Goal: Task Accomplishment & Management: Use online tool/utility

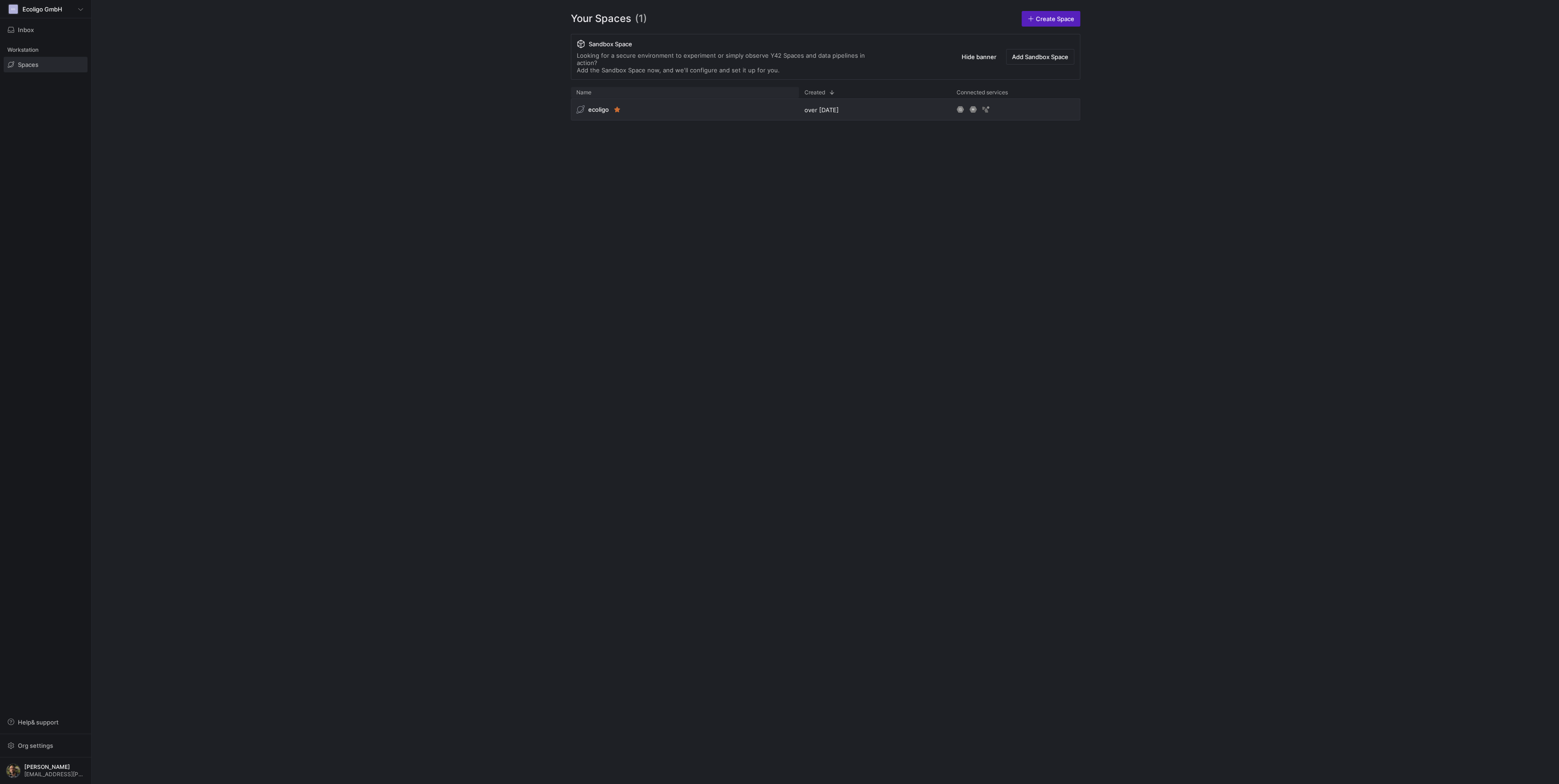
click at [672, 90] on div "Name" at bounding box center [684, 93] width 217 height 7
click at [656, 90] on div "Name 1" at bounding box center [684, 93] width 217 height 7
click at [655, 114] on div "ecoligo over [DATE]" at bounding box center [825, 111] width 510 height 25
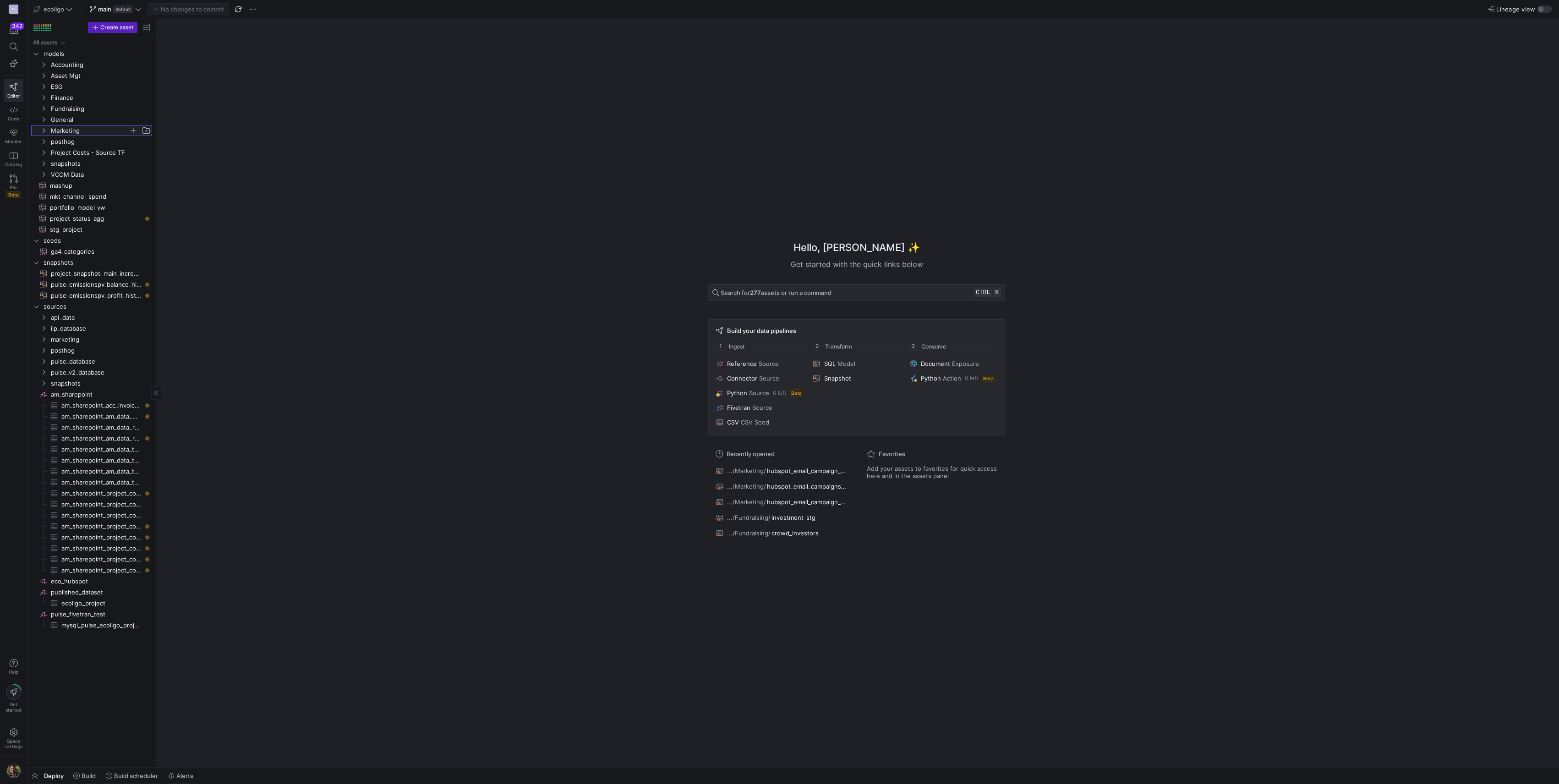
click at [44, 128] on icon "Press SPACE to select this row." at bounding box center [44, 130] width 7 height 5
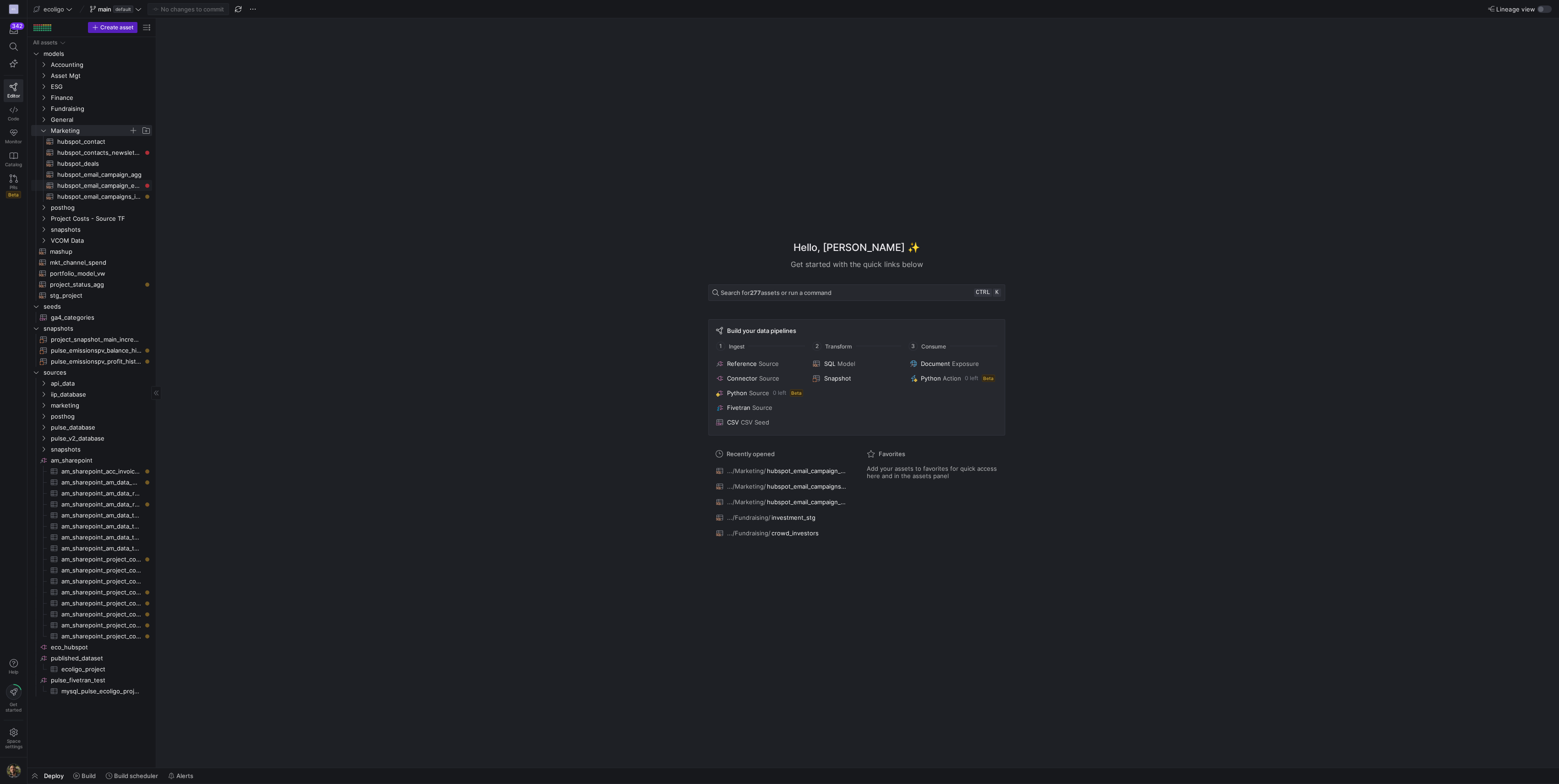
click at [119, 188] on span "hubspot_email_campaign_events​​​​​​​​​​" at bounding box center [99, 185] width 84 height 10
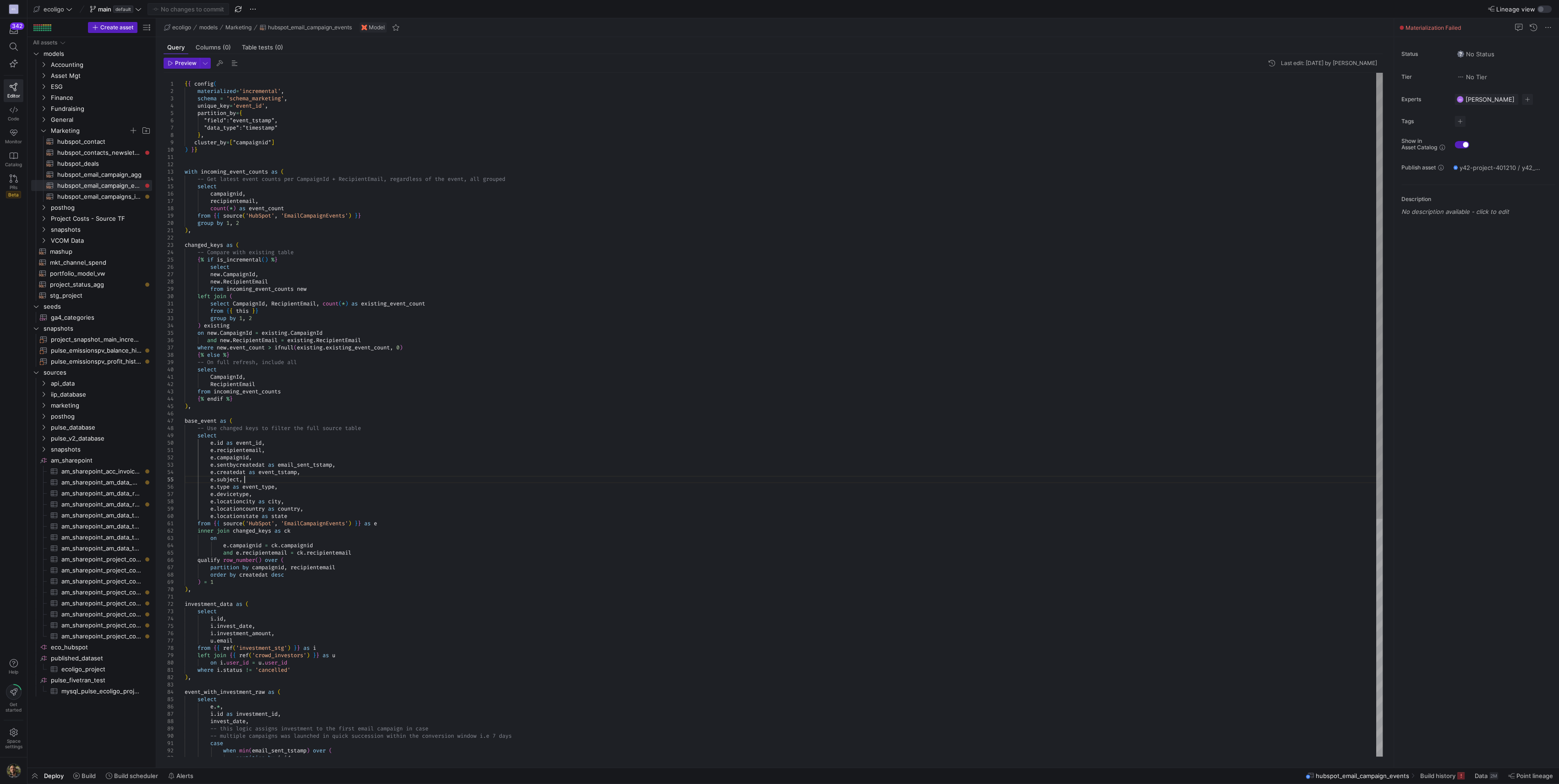
click at [1080, 479] on div "{ { config ( materialized = 'incremental' , schema = 'schema_marketing' , uniqu…" at bounding box center [784, 596] width 1198 height 1048
click at [34, 775] on span "button" at bounding box center [34, 776] width 15 height 16
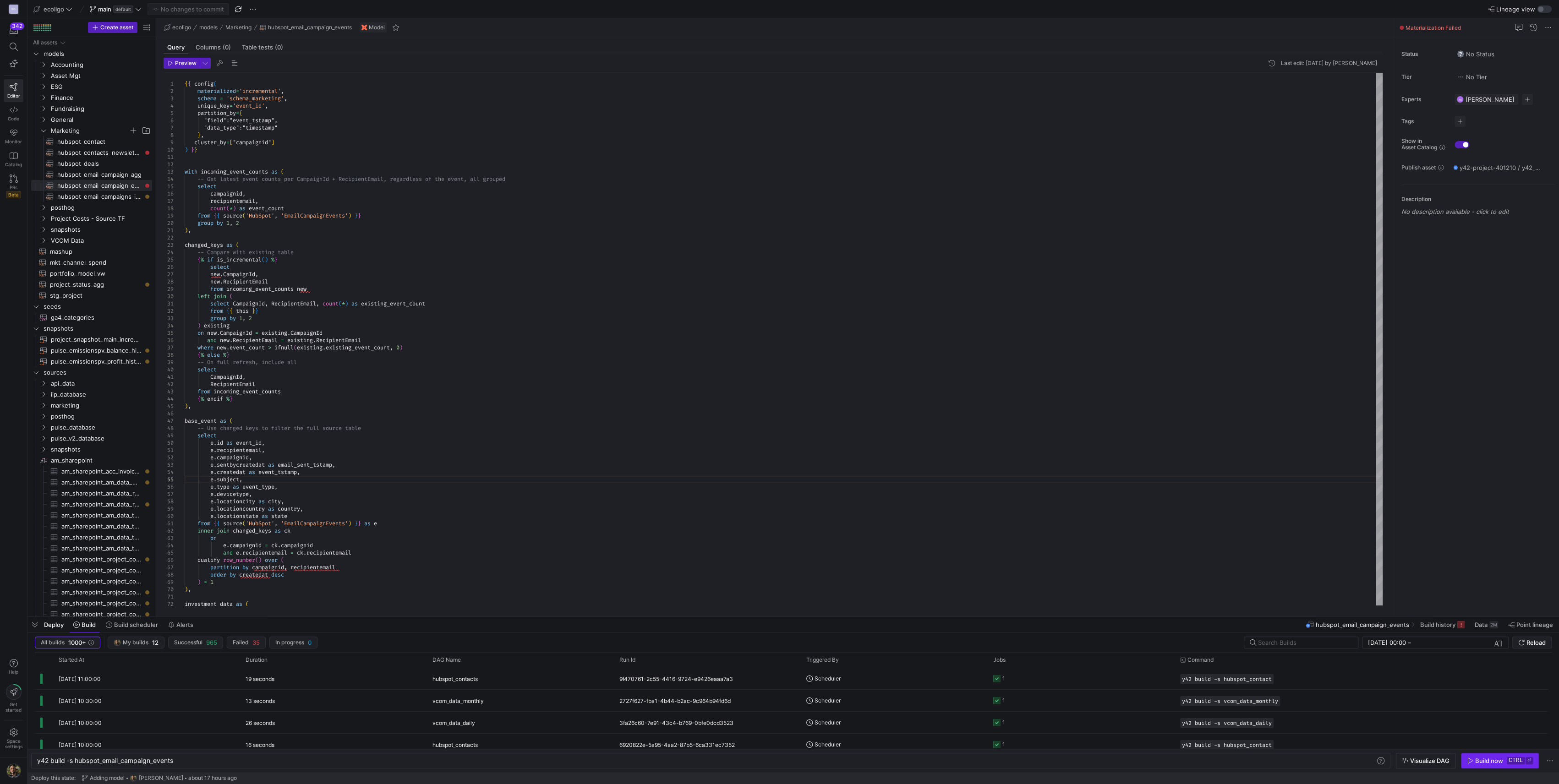
click at [1477, 757] on div "Build now" at bounding box center [1489, 760] width 28 height 7
click at [1074, 676] on y42-job-status-cell-renderer "1" at bounding box center [1081, 678] width 176 height 21
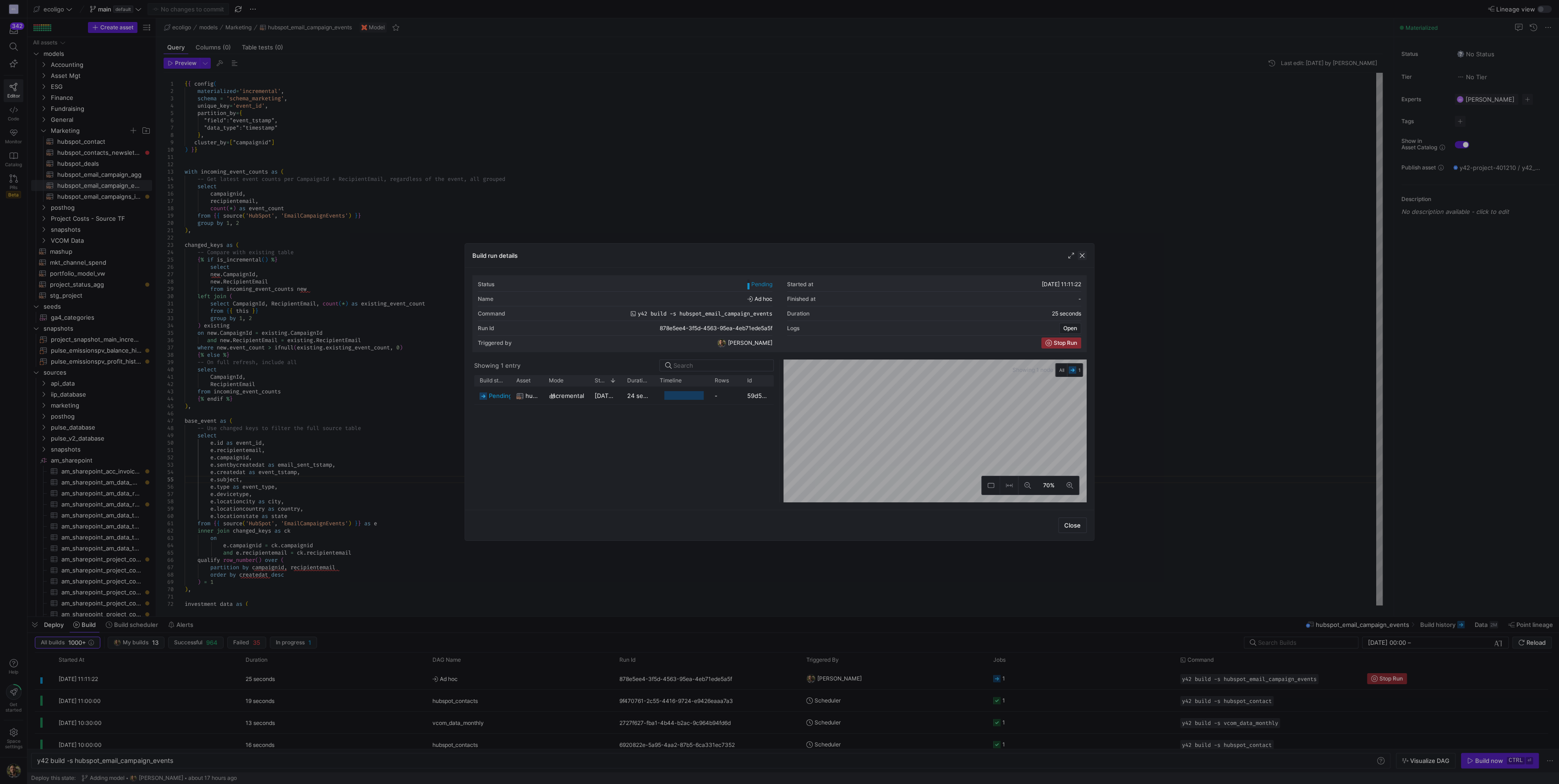
click at [1085, 256] on span "button" at bounding box center [1081, 255] width 9 height 9
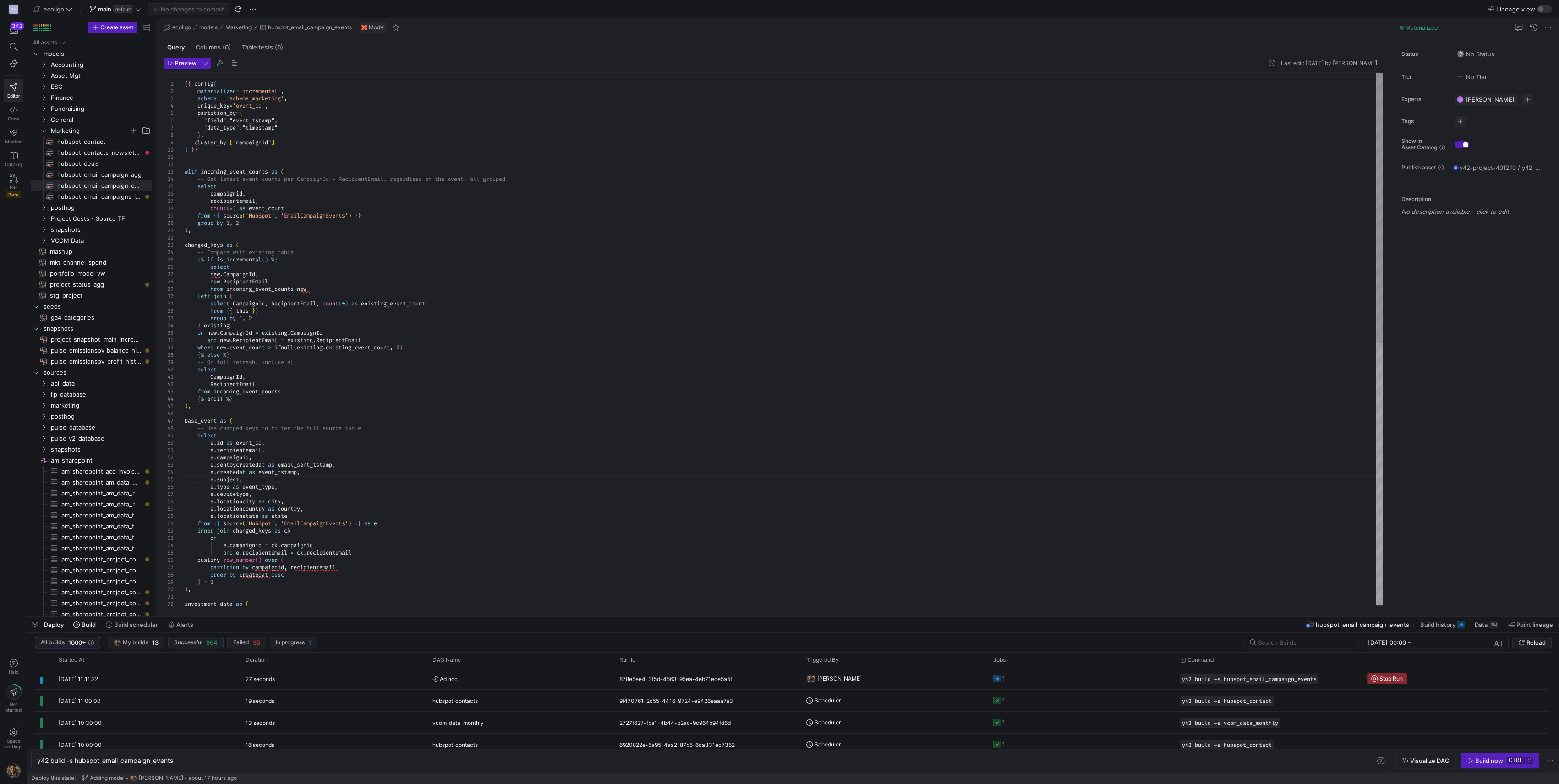
type textarea "), changed_keys as ( -- Compare with existing table {% if is_incremental() %} s…"
click at [495, 256] on div "{ { config ( materialized = 'incremental' , schema = 'schema_marketing' , uniqu…" at bounding box center [784, 596] width 1198 height 1048
click at [957, 672] on y42-orchestration-triggered-by "[PERSON_NAME]" at bounding box center [894, 678] width 176 height 21
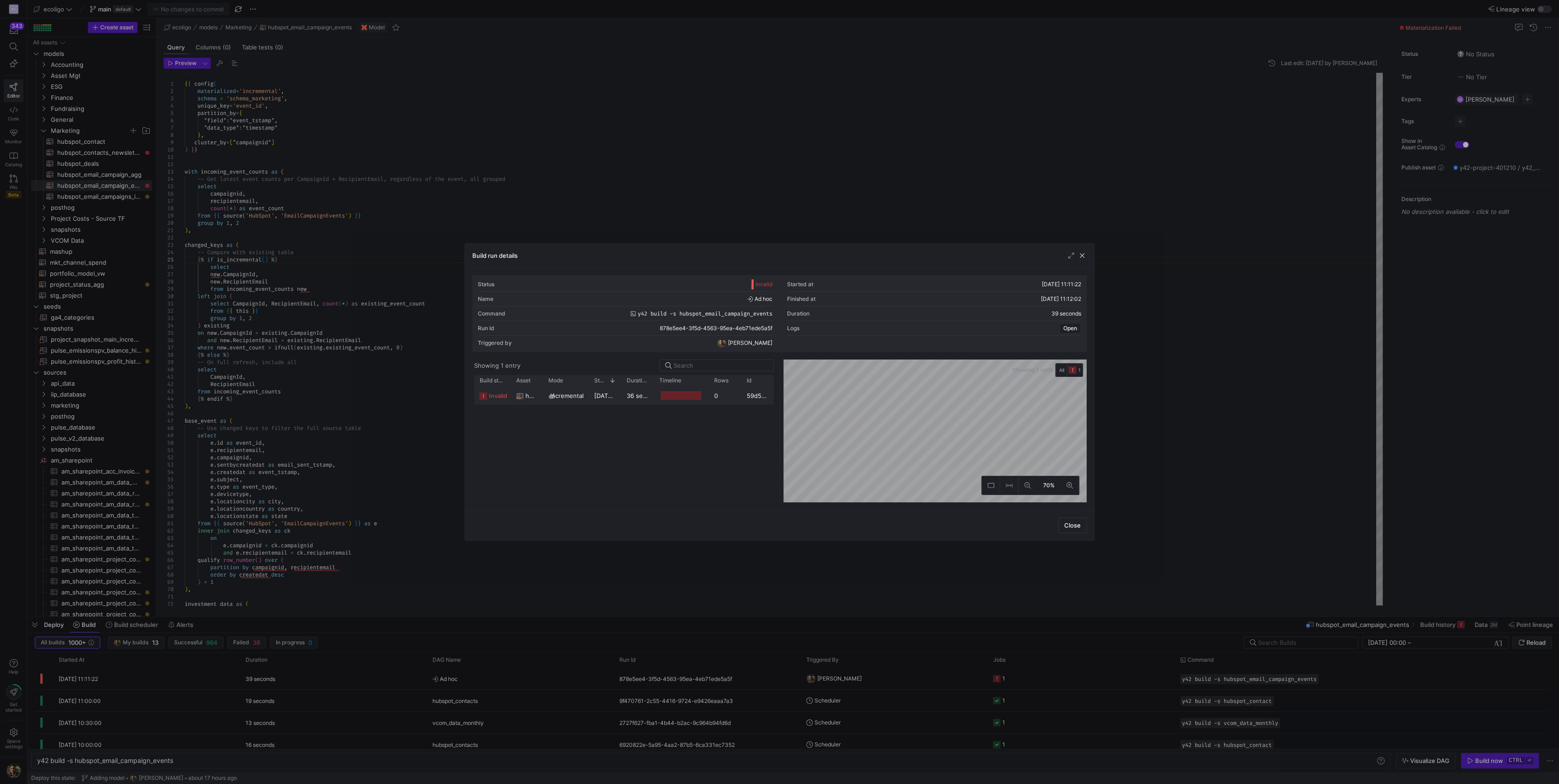
click at [601, 396] on span "[DATE] 11:11:24" at bounding box center [616, 396] width 44 height 7
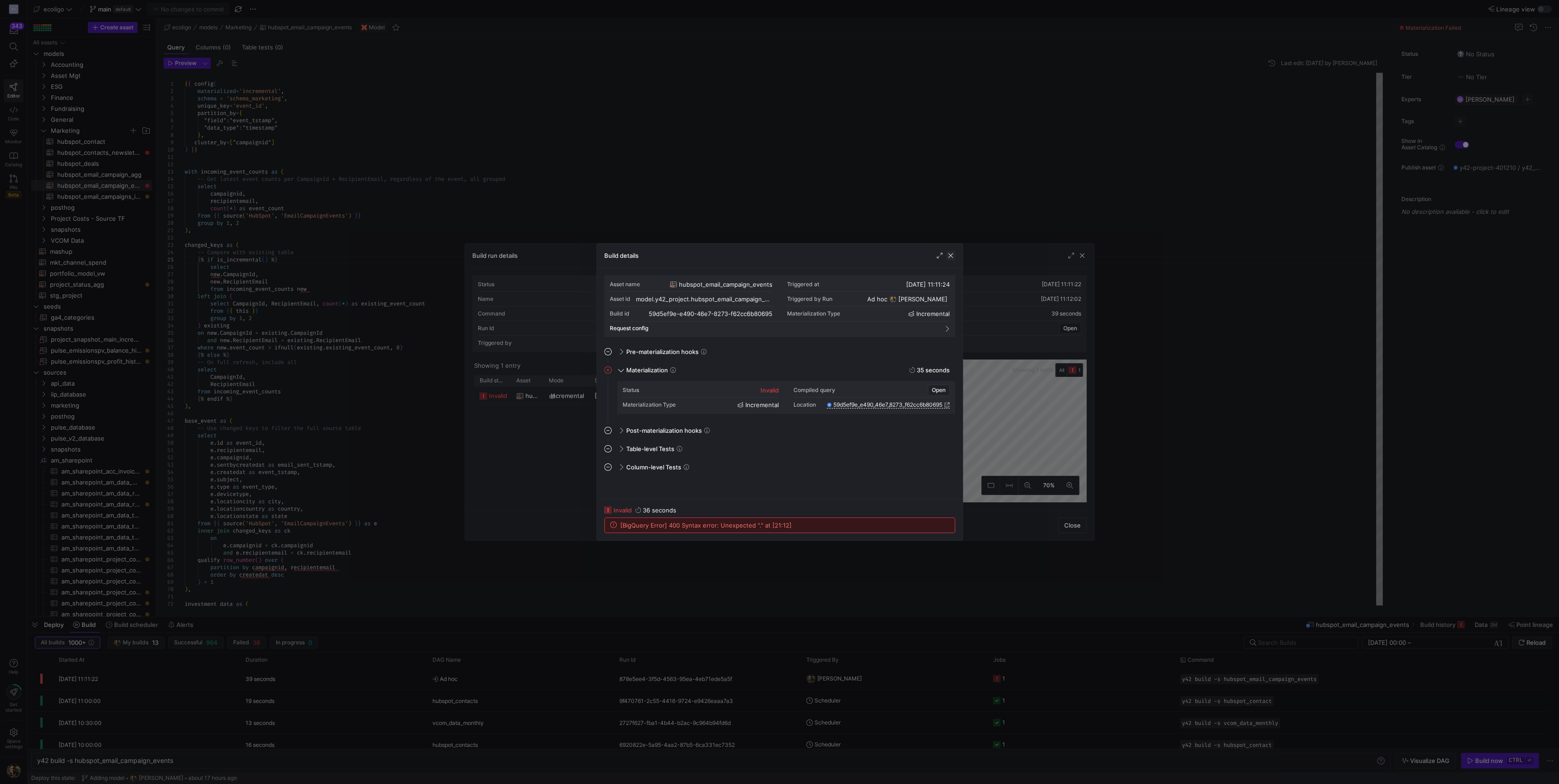
click at [951, 255] on span "button" at bounding box center [950, 255] width 9 height 9
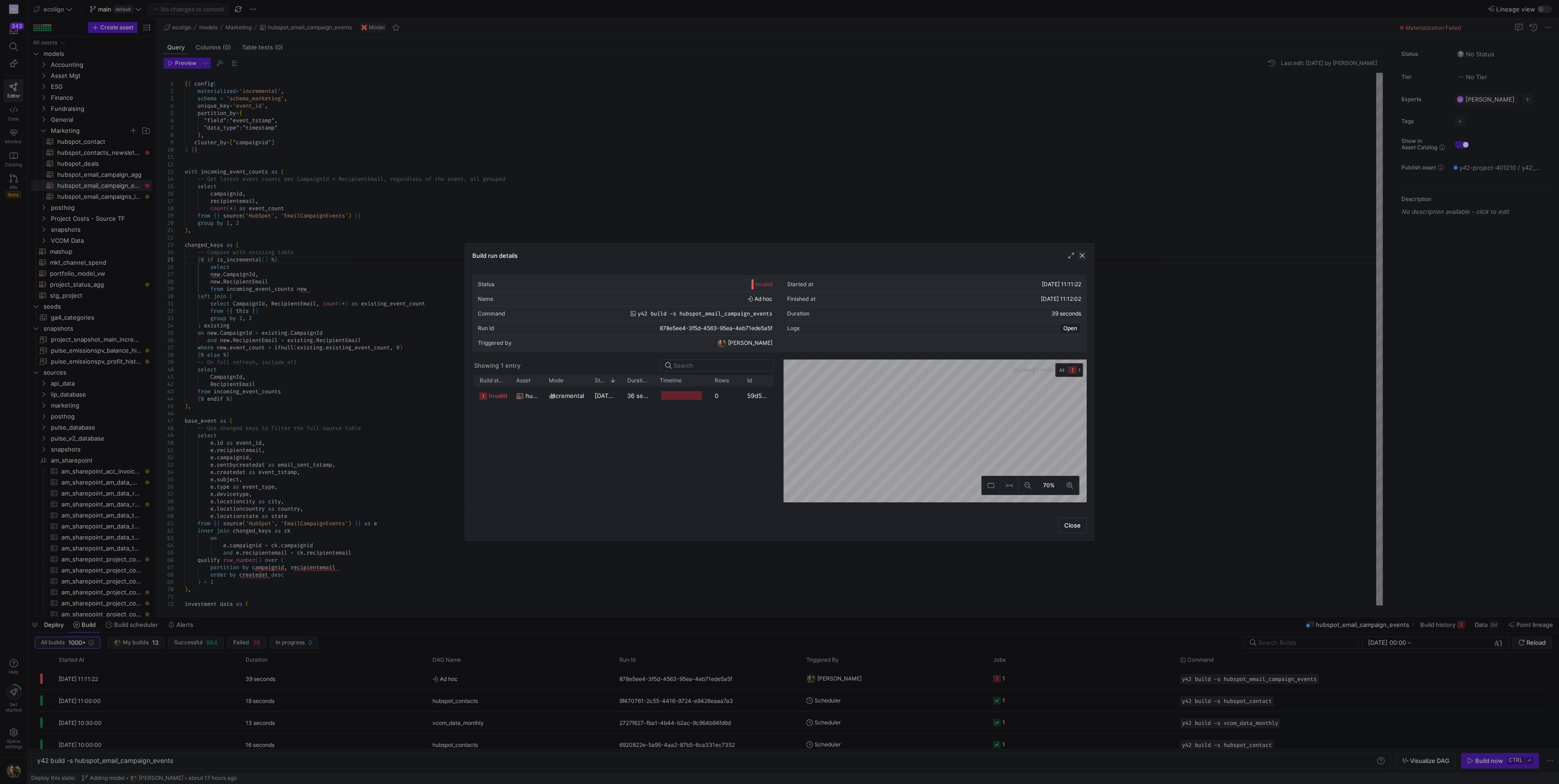
click at [1083, 254] on span "button" at bounding box center [1081, 255] width 9 height 9
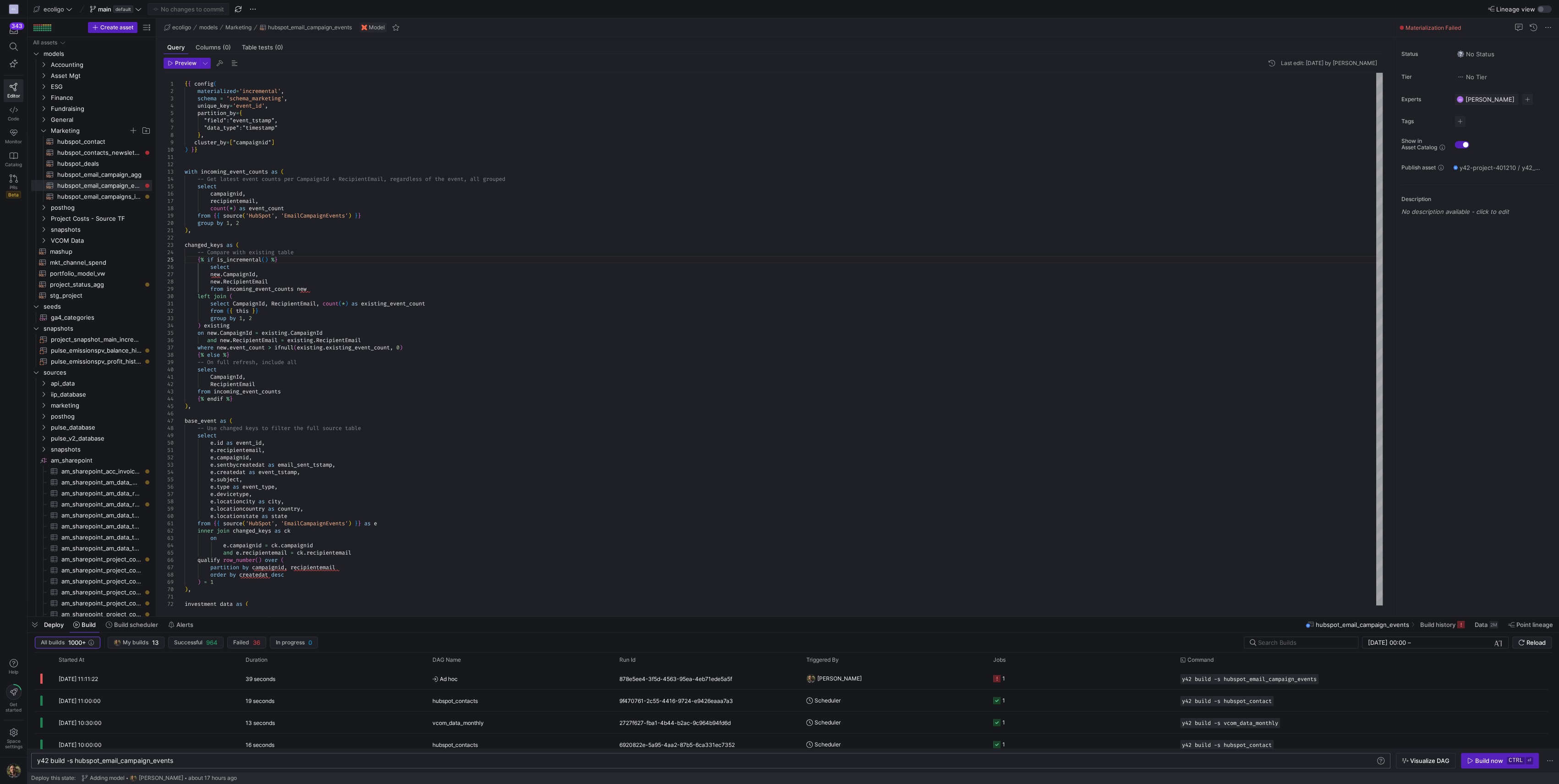
click at [191, 764] on div "y42 build -s hubspot_email_campaign_events y42 build -s hubspot_email_campaign_…" at bounding box center [711, 760] width 1359 height 16
click at [195, 761] on div "y42 build -s hubspot_email_campaign_events" at bounding box center [706, 760] width 1339 height 7
type textarea "y42 build -s hubspot_email_campaign_events --full-refresh"
type textarea "e.[PERSON_NAME][PERSON_NAME]sentbycreatedat as email_sent_tstamp, e.createdat a…"
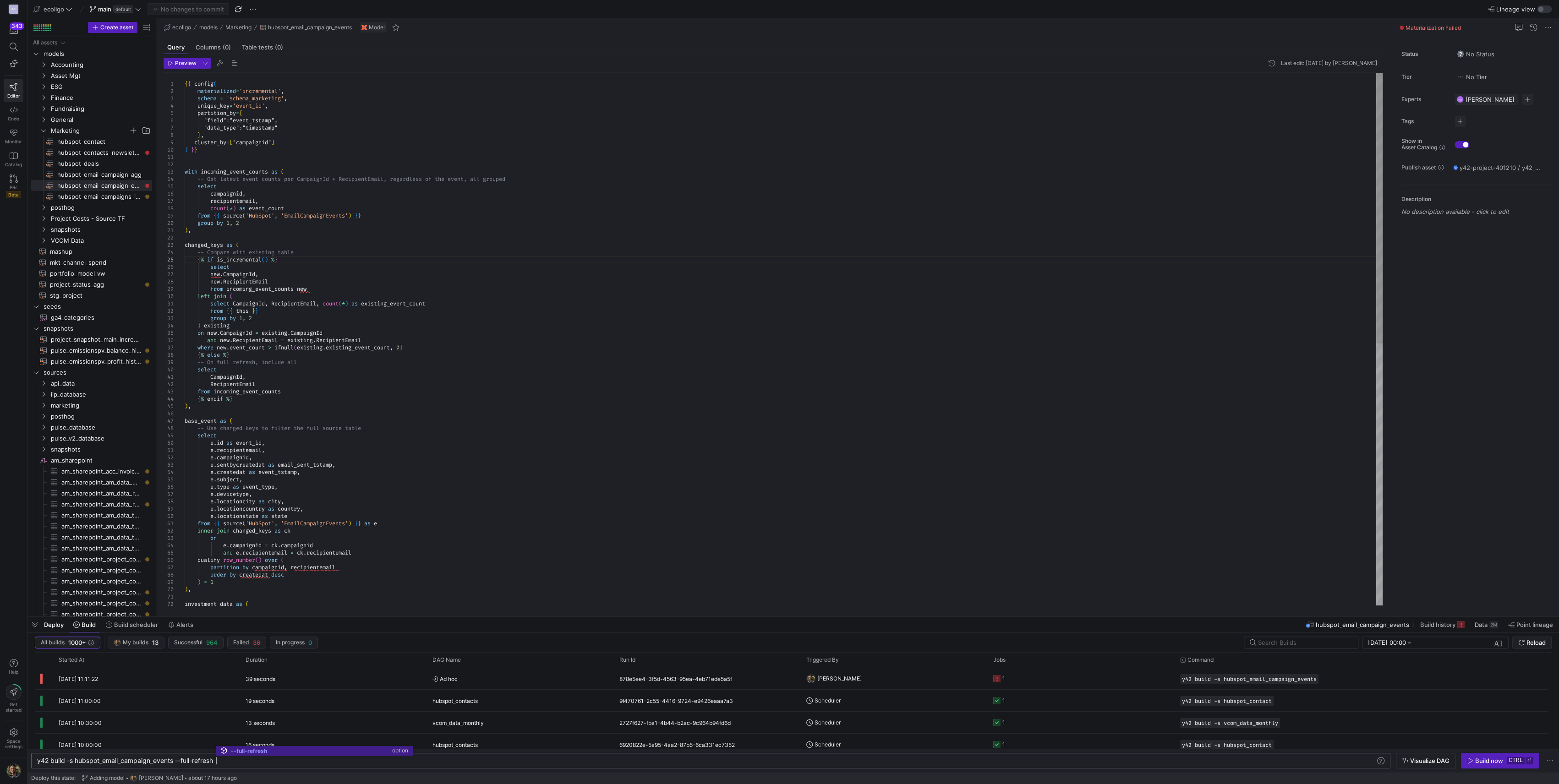
click at [777, 459] on div "{ { config ( materialized = 'incremental' , schema = 'schema_marketing' , uniqu…" at bounding box center [784, 596] width 1198 height 1048
click at [1488, 769] on y42-orchestration-inline-build "y42 build -s hubspot_email_campaign_events --full- refresh y42 build -s hubspot…" at bounding box center [793, 760] width 1532 height 24
click at [1488, 766] on span "button" at bounding box center [1500, 760] width 77 height 15
click at [223, 759] on div at bounding box center [780, 392] width 1559 height 784
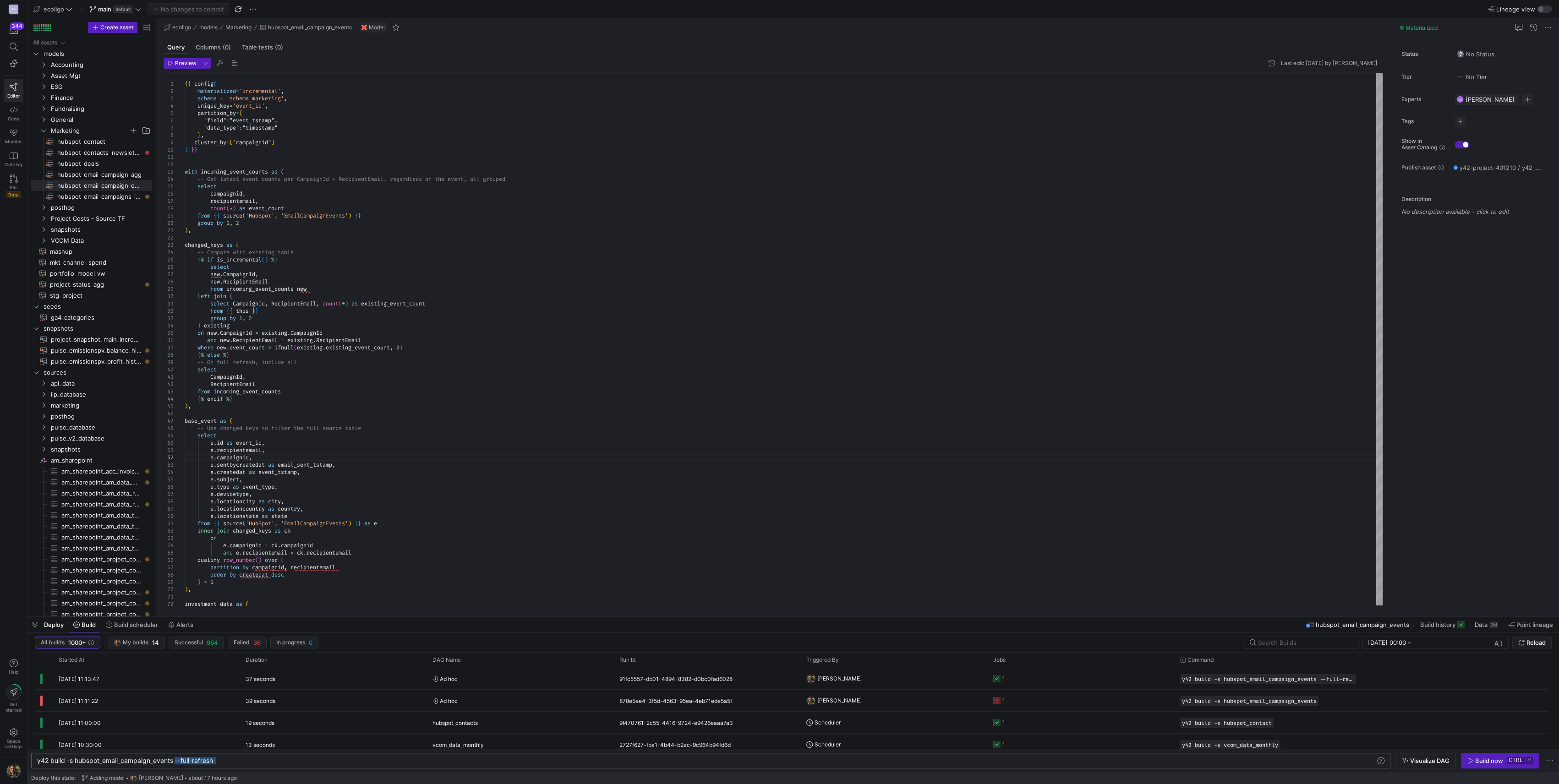
drag, startPoint x: 223, startPoint y: 759, endPoint x: 174, endPoint y: 762, distance: 49.1
click at [174, 762] on div "y42 build -s hubspot_email_campaign_events --full- refresh" at bounding box center [706, 760] width 1339 height 7
type textarea "y42 build -s hubspot_email_campaign_events"
click at [1477, 759] on div "Build now" at bounding box center [1489, 760] width 28 height 7
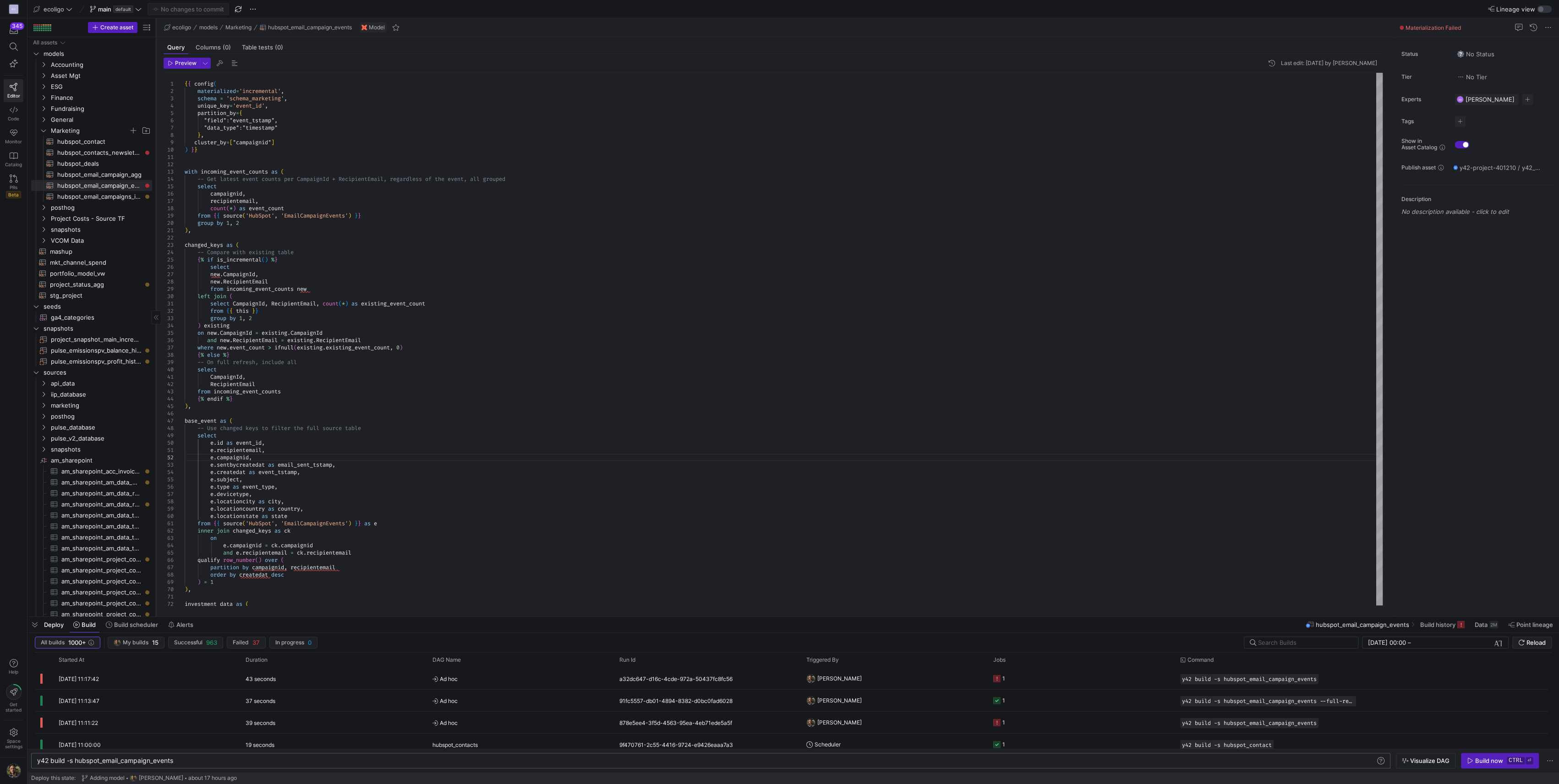
drag, startPoint x: 156, startPoint y: 168, endPoint x: 225, endPoint y: 165, distance: 69.1
click at [156, 165] on div at bounding box center [156, 317] width 1 height 598
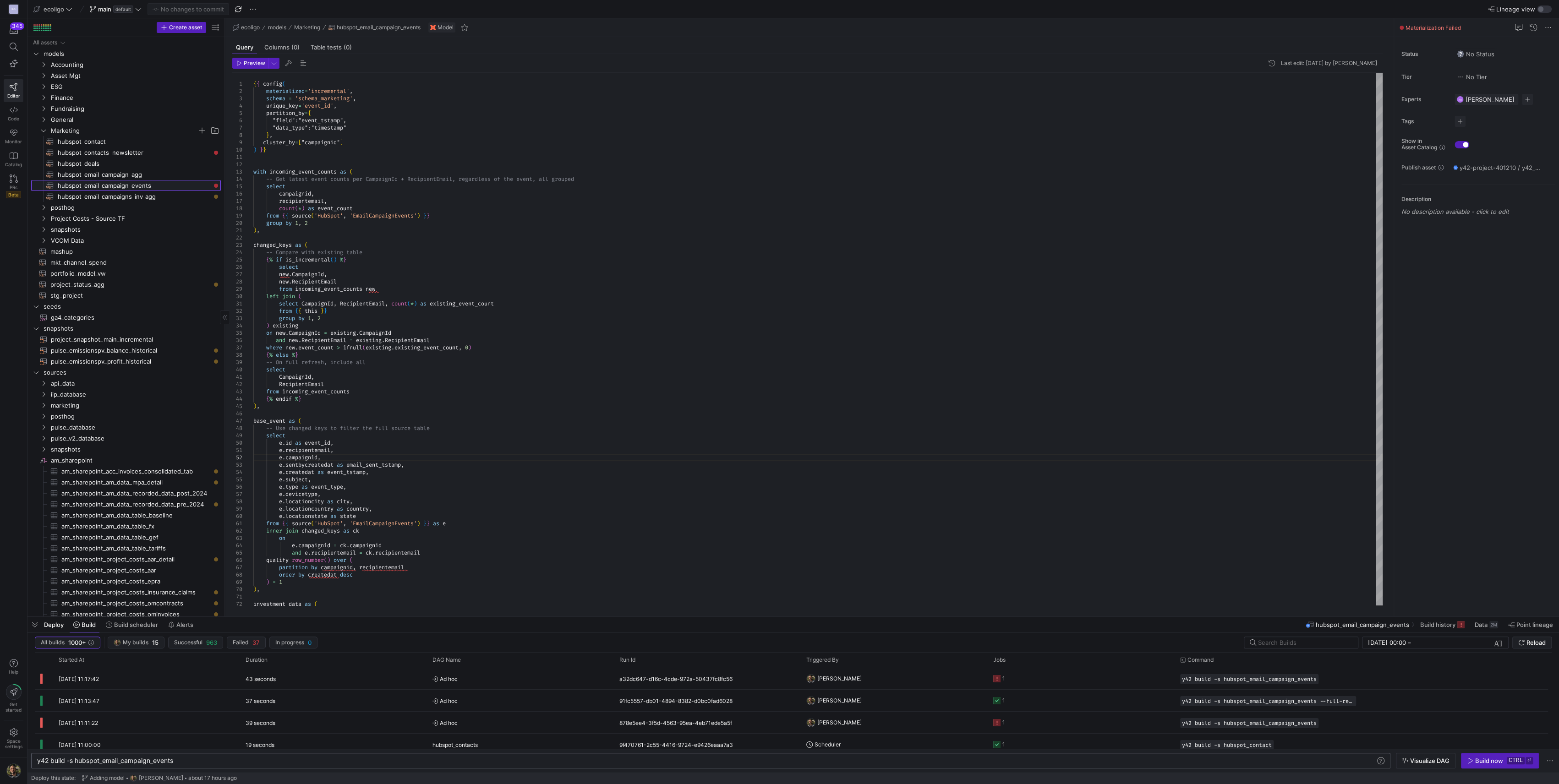
click at [119, 186] on span "hubspot_email_campaign_events​​​​​​​​​​" at bounding box center [134, 185] width 153 height 10
click at [95, 197] on span "hubspot_email_campaigns_inv_agg​​​​​​​​​​" at bounding box center [134, 196] width 153 height 10
type textarea "{{ config( materialized='table', schema = 'schema_marketing' ) }} WITH cte_even…"
type textarea "y42 build -s hubspot_email_campaigns_inv_agg"
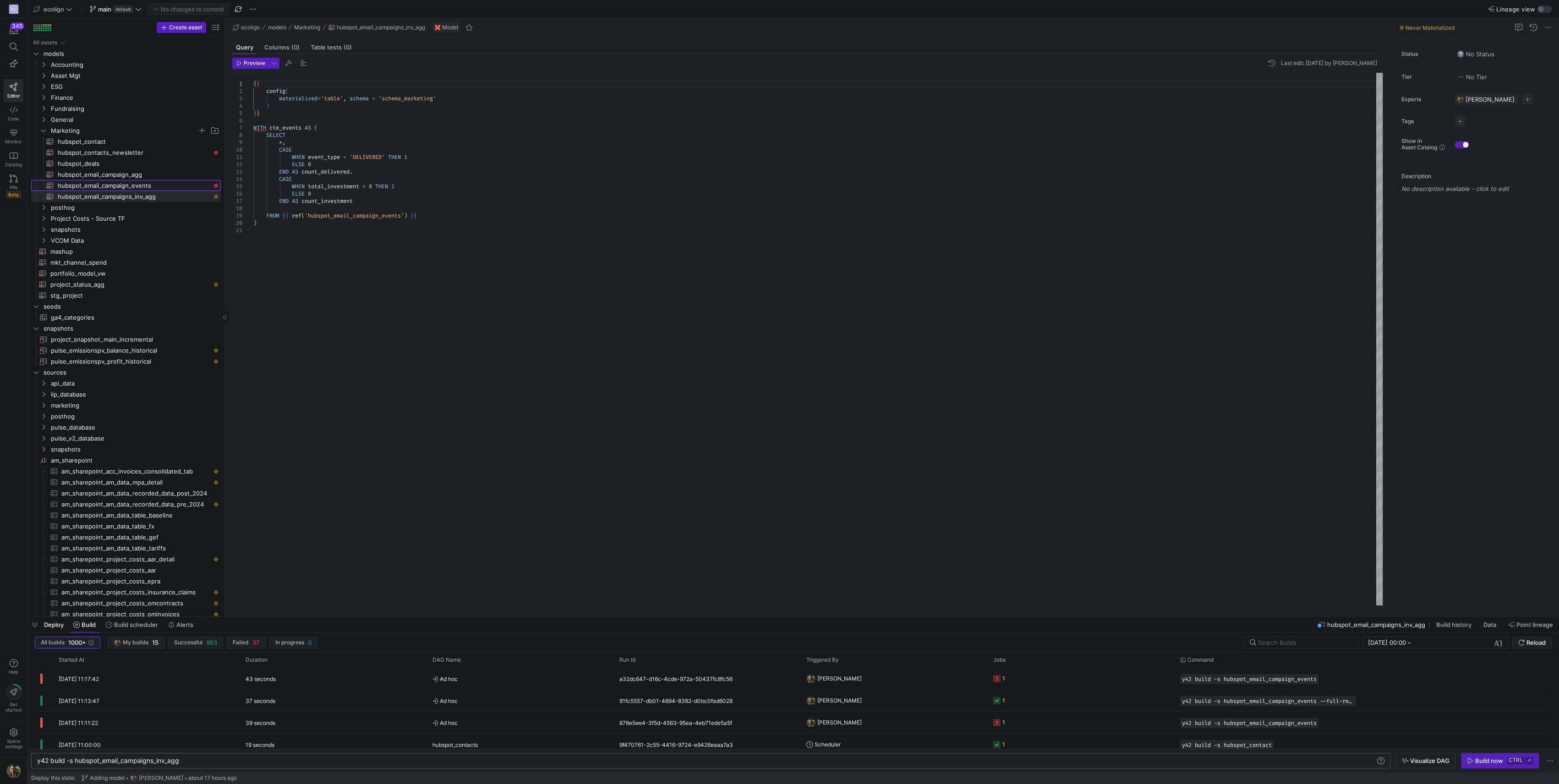
click at [123, 184] on span "hubspot_email_campaign_events​​​​​​​​​​" at bounding box center [134, 185] width 153 height 10
type textarea "{{ config( materialized='incremental', schema = 'schema_marketing', unique_key=…"
type textarea "y42 build -s hubspot_email_campaign_events"
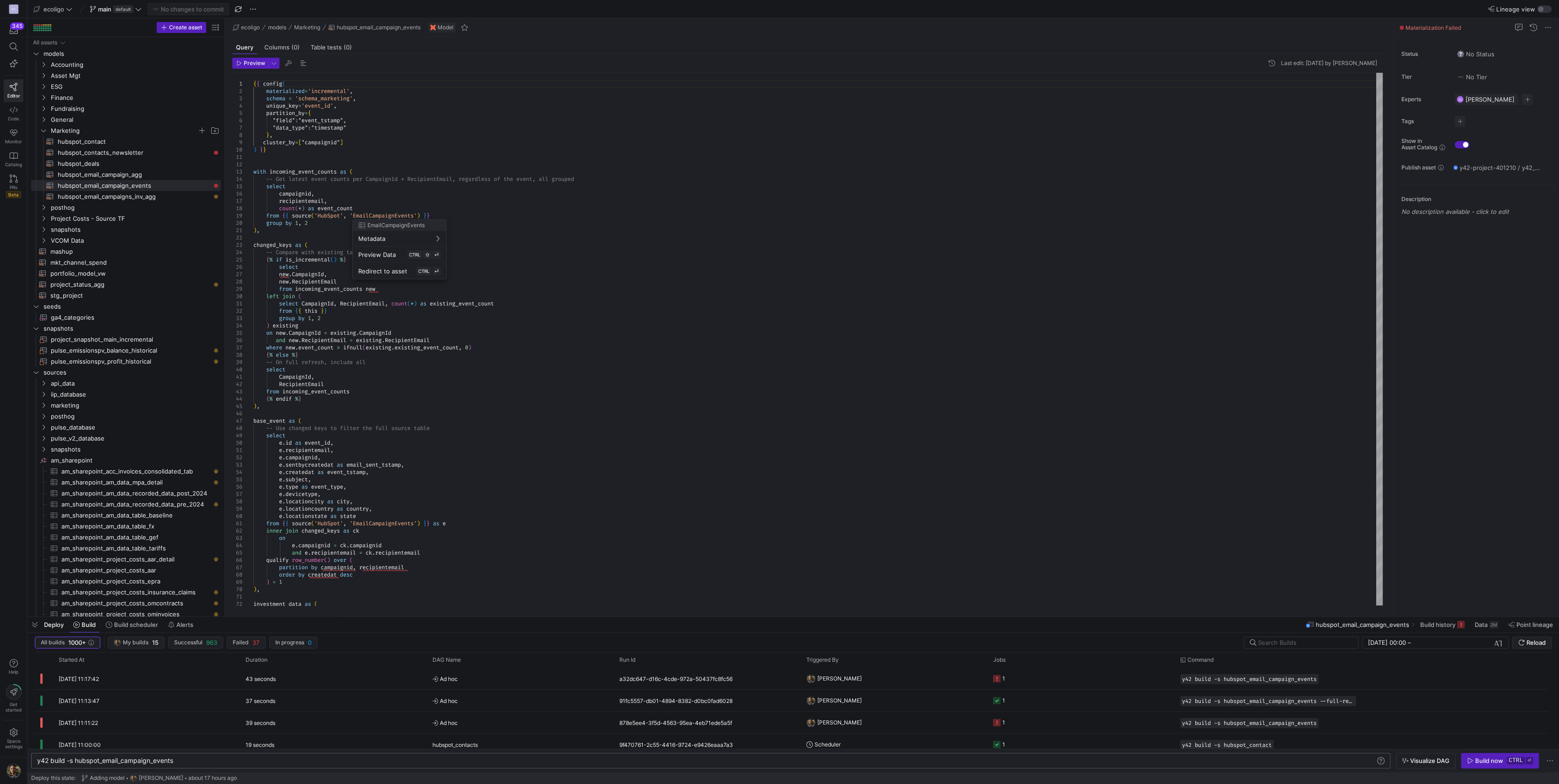
click at [370, 215] on div at bounding box center [780, 392] width 1559 height 784
click at [337, 575] on div "{ { config ( materialized = 'incremental' , schema = 'schema_marketing' , uniqu…" at bounding box center [818, 596] width 1129 height 1048
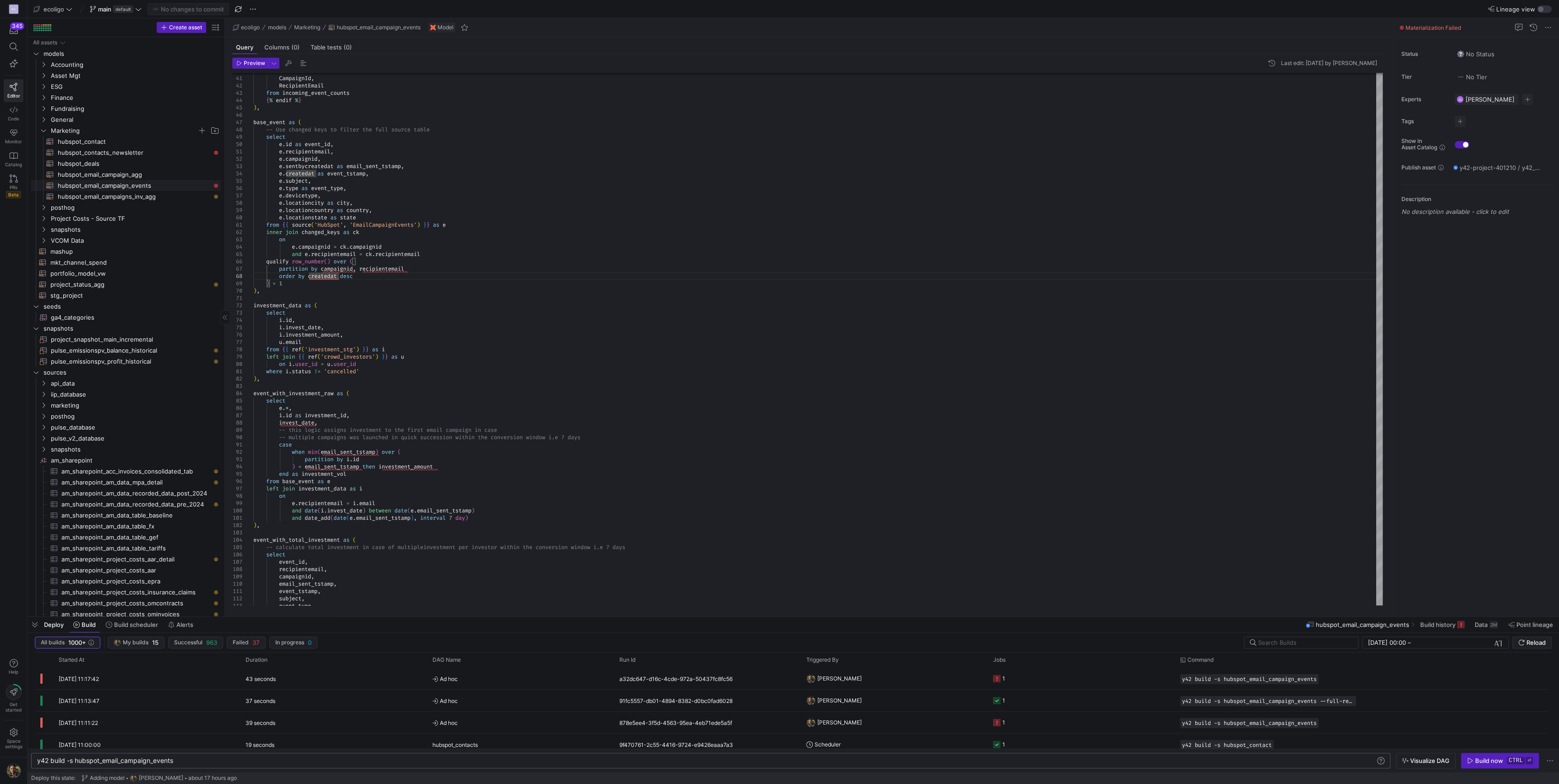
scroll to position [80, 0]
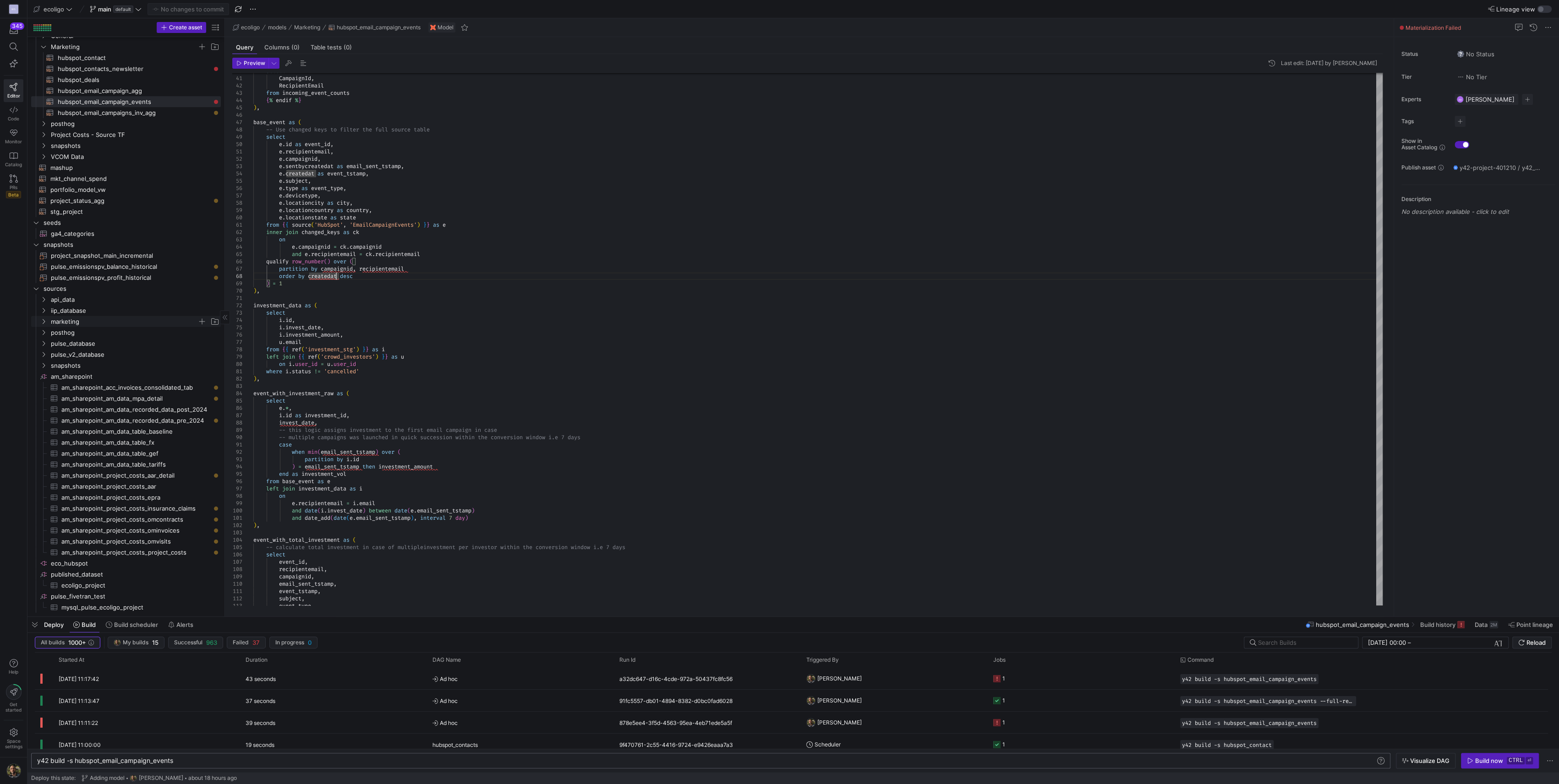
click at [41, 319] on icon "Press SPACE to select this row." at bounding box center [44, 321] width 7 height 5
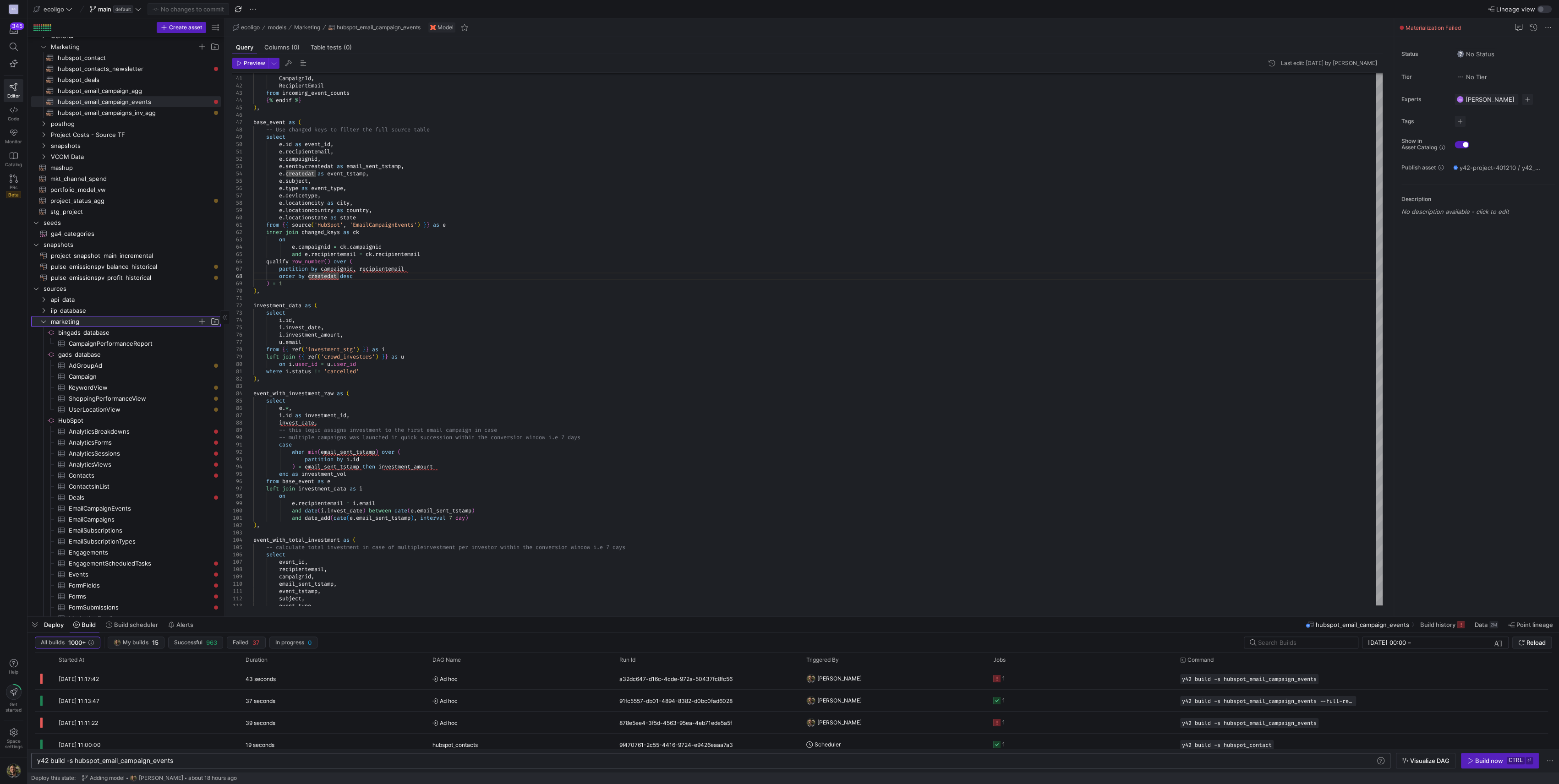
click at [41, 319] on icon at bounding box center [44, 321] width 7 height 5
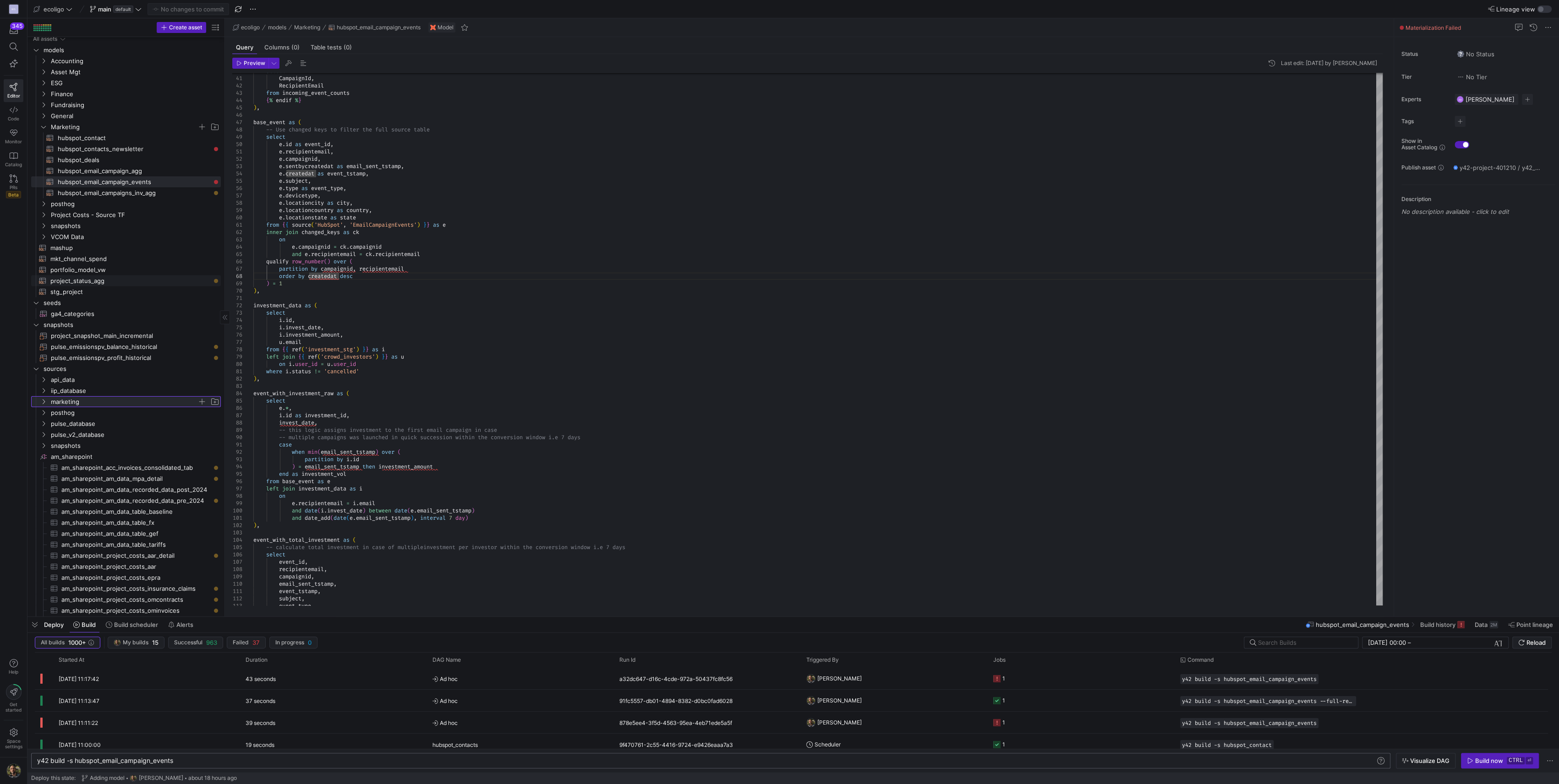
scroll to position [0, 0]
click at [44, 110] on icon "Press SPACE to select this row." at bounding box center [44, 108] width 7 height 5
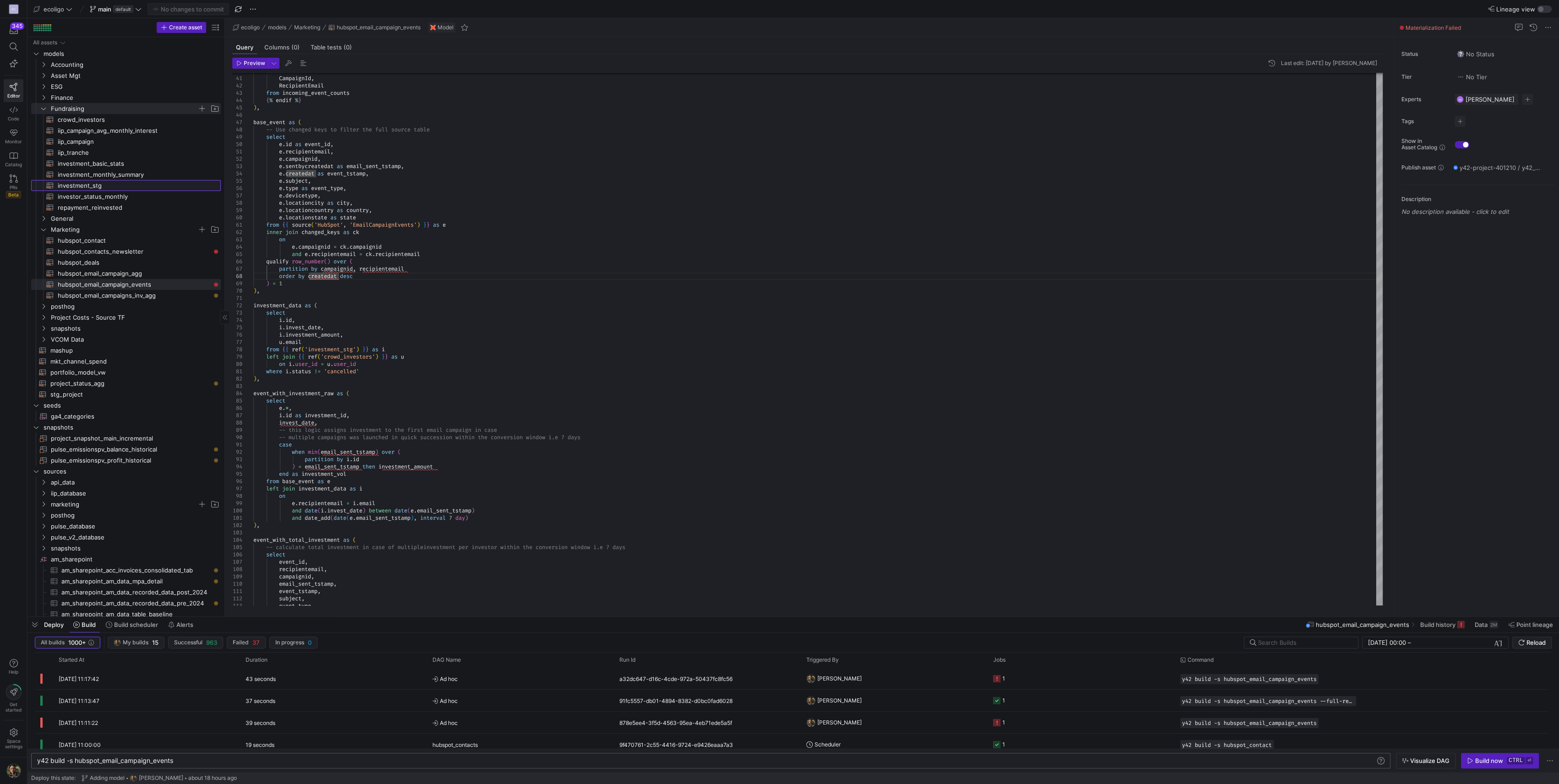
click at [79, 183] on span "investment_stg​​​​​​​​​​" at bounding box center [134, 185] width 153 height 10
type textarea "{{ config( materialized='table', schema = 'schema_projectfunding' ) }} WITH bas…"
type textarea "y42 build -s investment_stg"
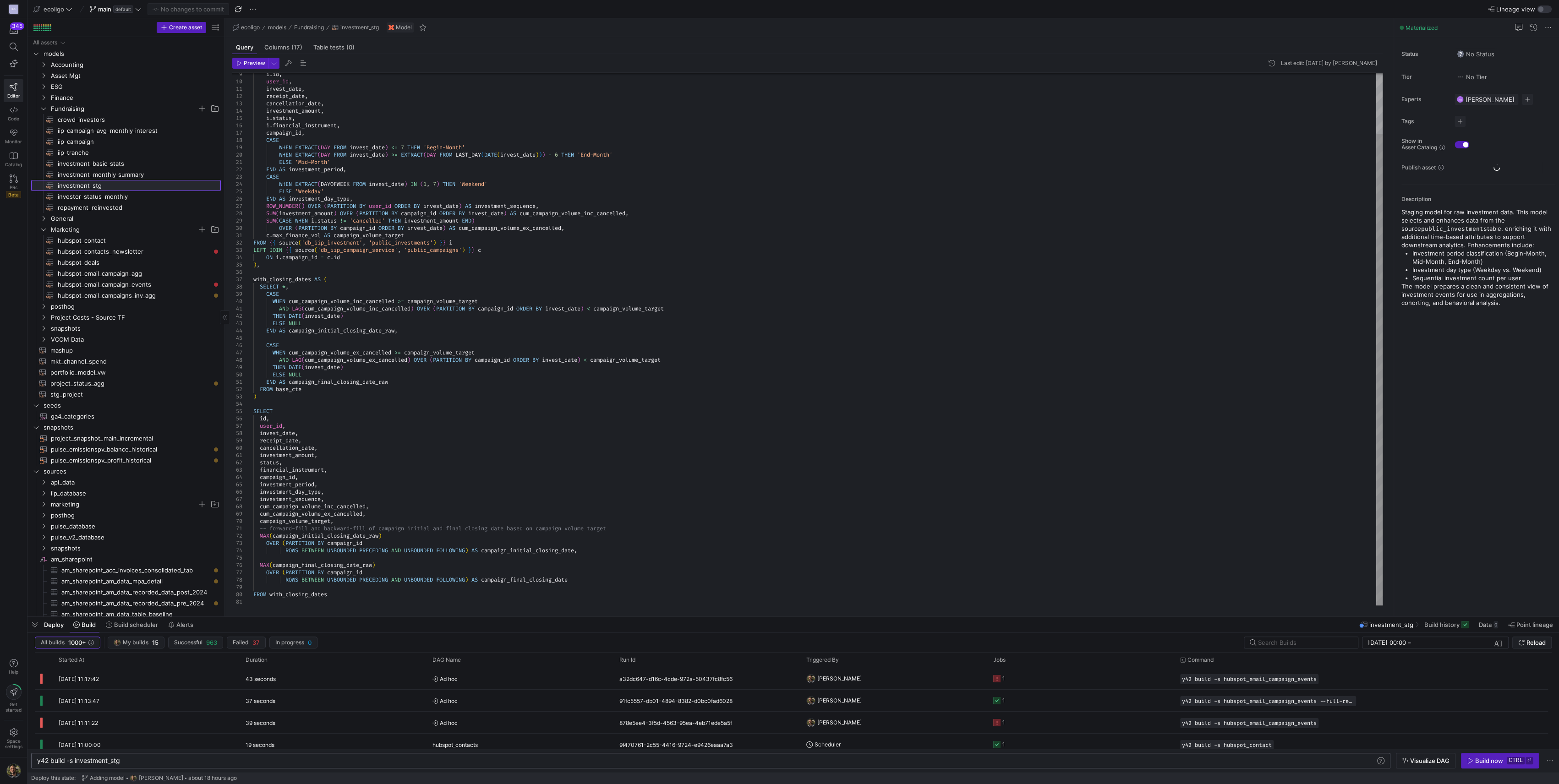
scroll to position [0, 84]
click at [96, 183] on span "investment_stg​​​​​​​​​​" at bounding box center [134, 185] width 153 height 10
click at [1485, 761] on div "Build now" at bounding box center [1489, 760] width 28 height 7
click at [82, 117] on span "crowd_investors​​​​​​​​​​" at bounding box center [134, 119] width 153 height 10
type textarea "{{ config( materialized='view', schema = 'schema_projectfunding' ) }} With inve…"
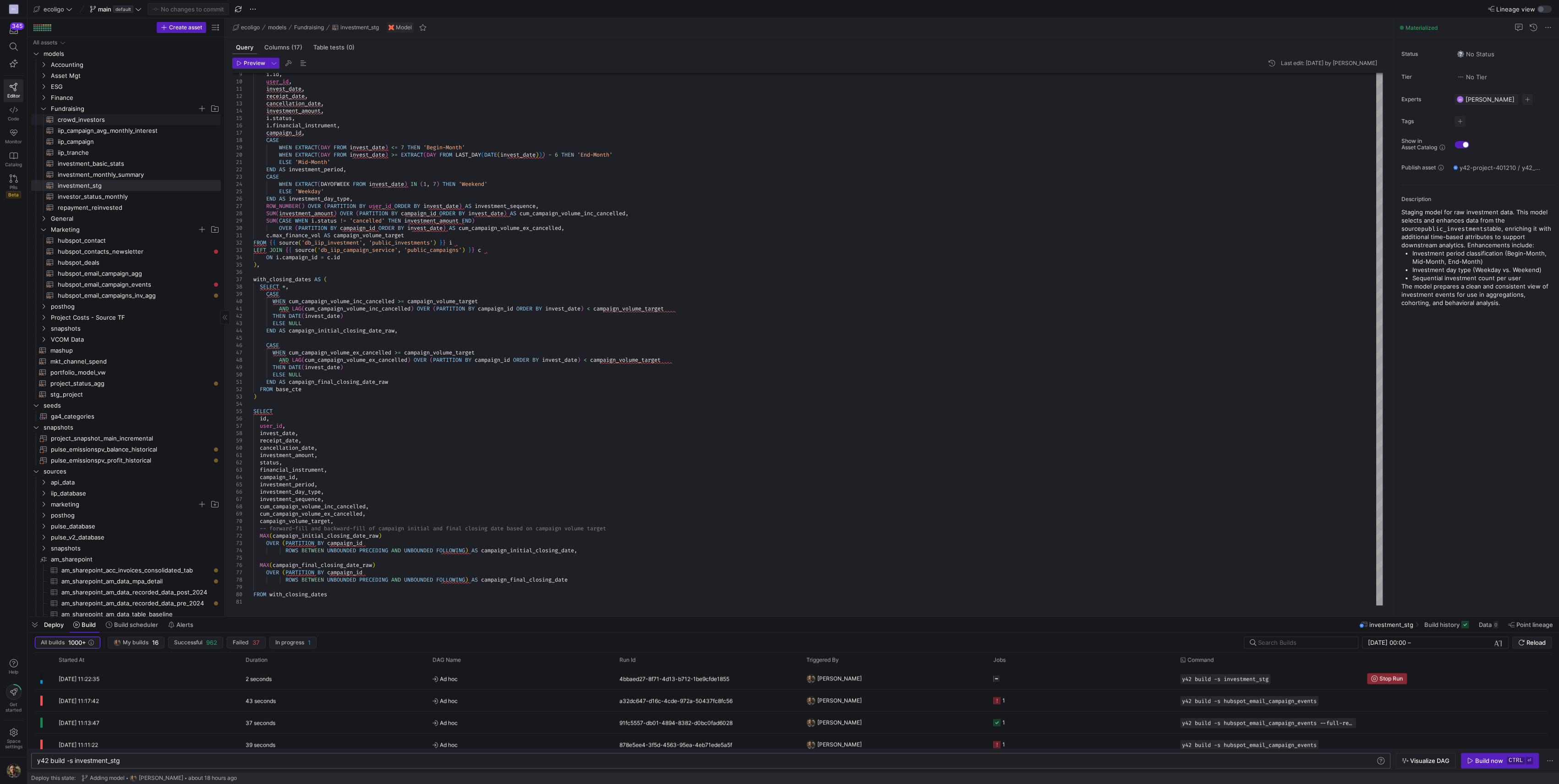
type textarea "y42 build -s crowd_investors"
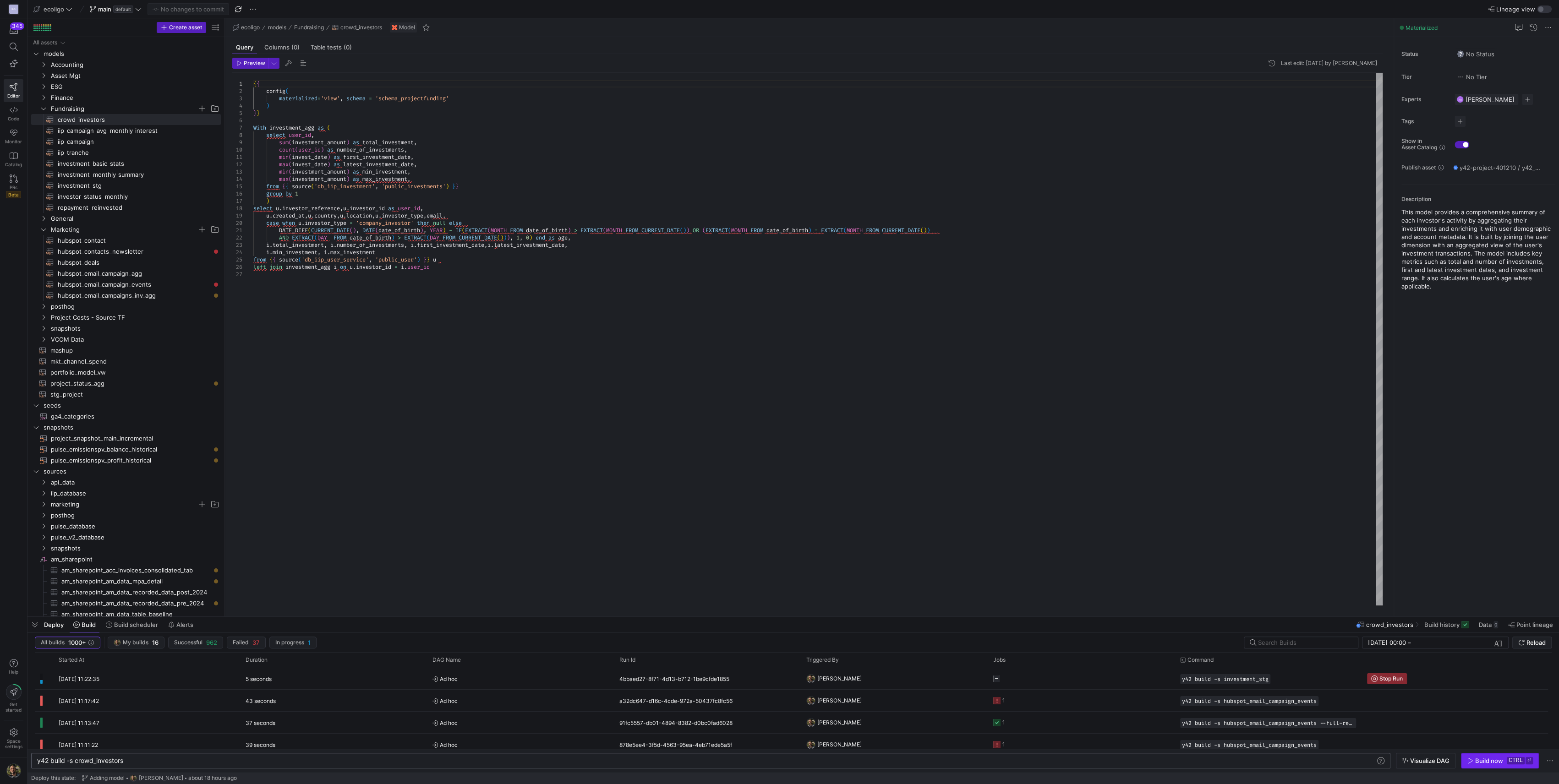
click at [1483, 757] on div "Build now" at bounding box center [1489, 760] width 28 height 7
click at [86, 187] on span "investment_stg​​​​​​​​​​" at bounding box center [134, 185] width 153 height 10
type textarea "{{ config( materialized='table', schema = 'schema_projectfunding' ) }} WITH bas…"
type textarea "y42 build -s investment_stg"
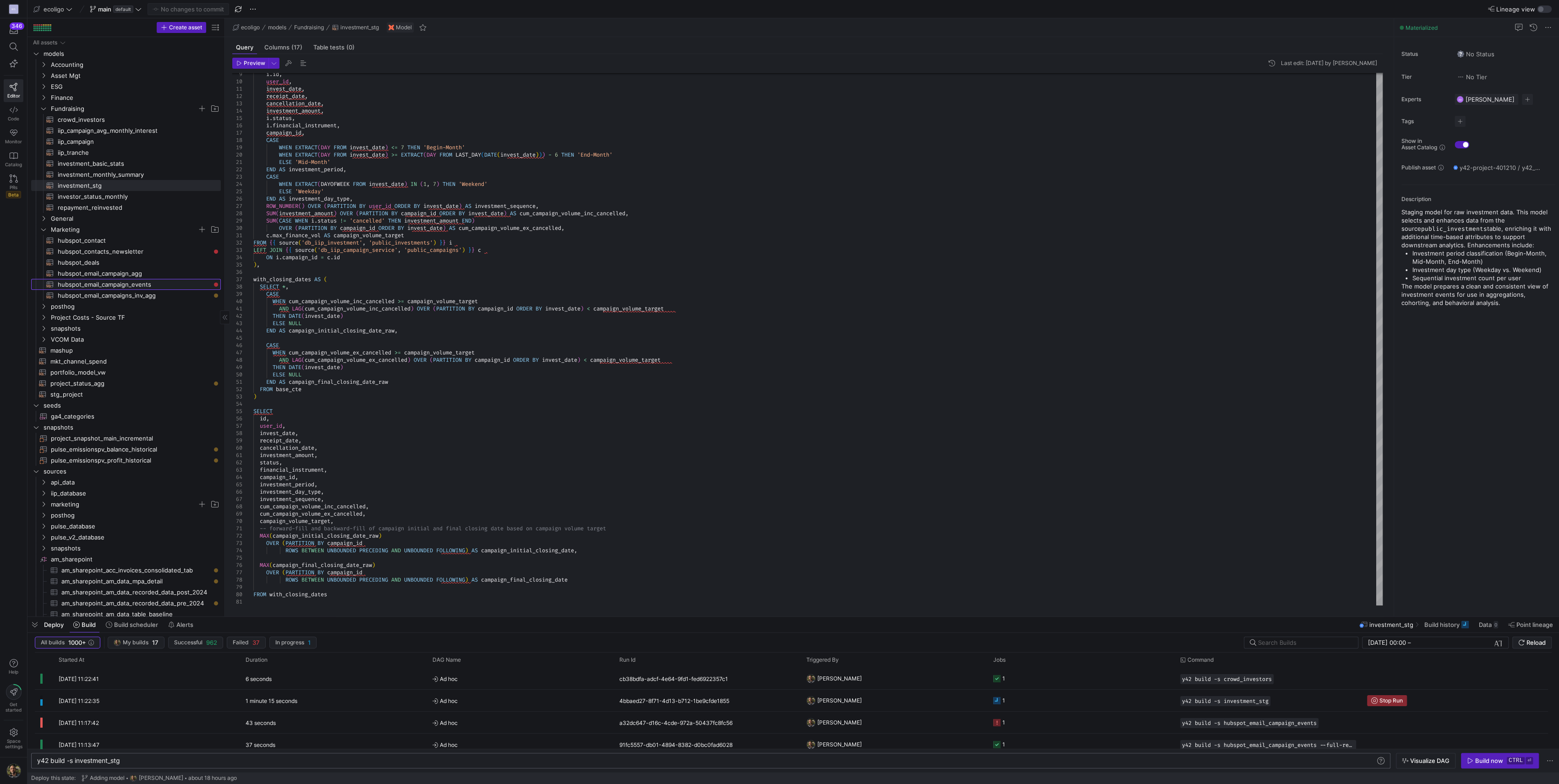
click at [105, 287] on span "hubspot_email_campaign_events​​​​​​​​​​" at bounding box center [134, 284] width 153 height 10
type textarea "{{ config( materialized='incremental', schema = 'schema_marketing', unique_key=…"
type textarea "y42 build -s hubspot_email_campaign_events"
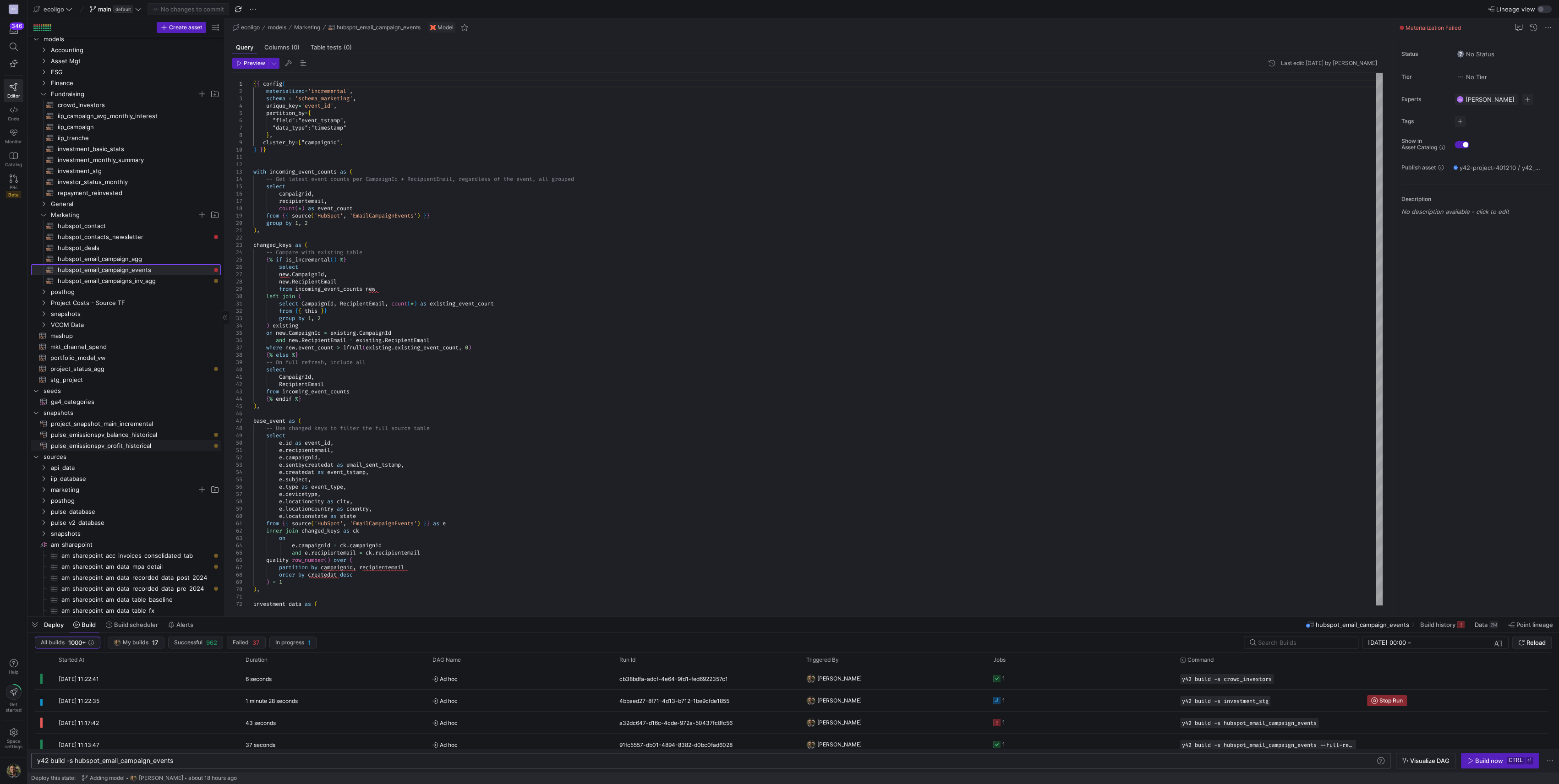
scroll to position [179, 0]
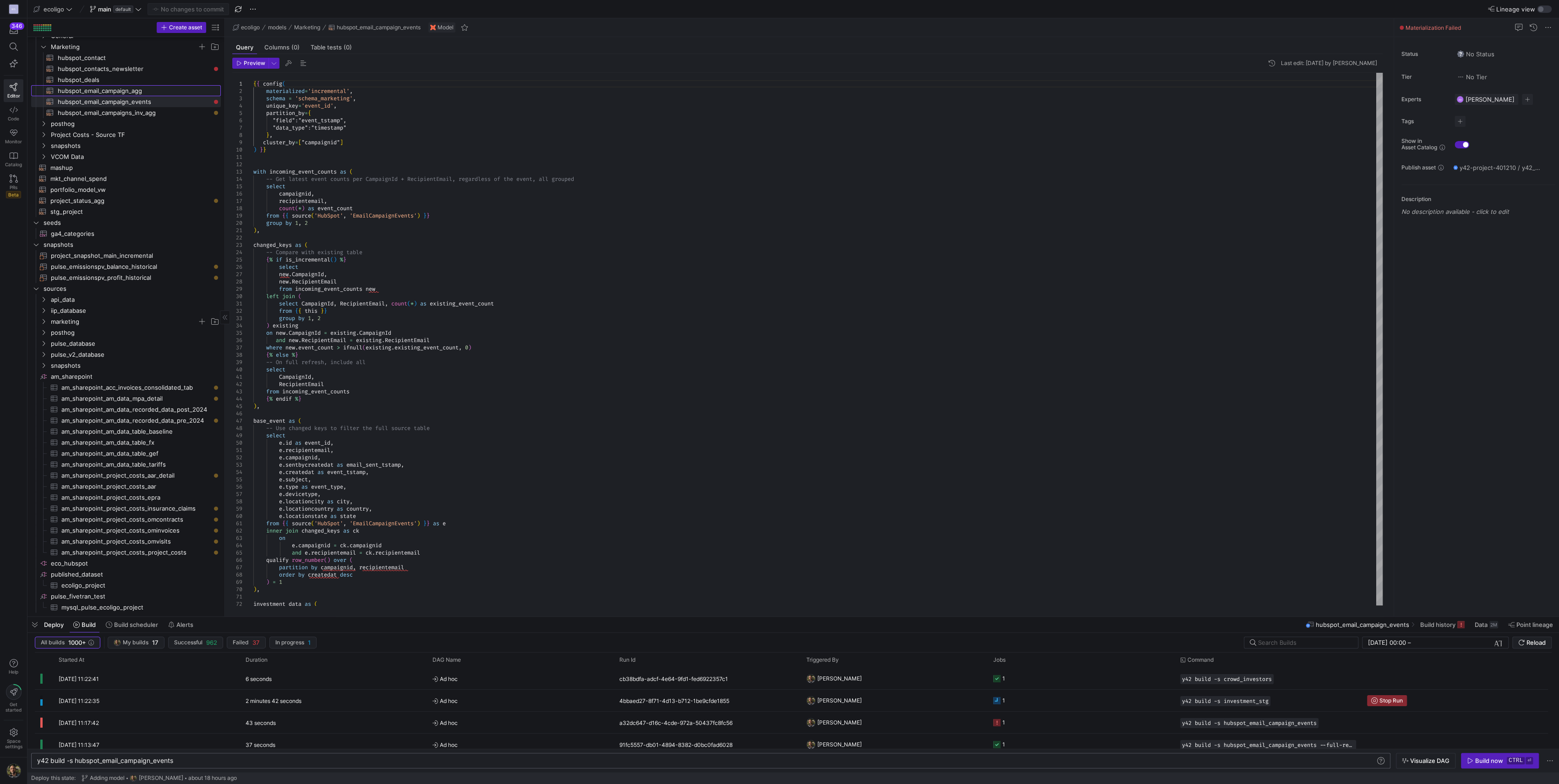
click at [131, 93] on span "hubspot_email_campaign_agg​​​​​​​​​​" at bounding box center [134, 91] width 153 height 10
type textarea "{{ config( materialized='table', schema = 'schema_marketing' ) }} SELECT id AS …"
type textarea "y42 build -s hubspot_email_campaign_agg"
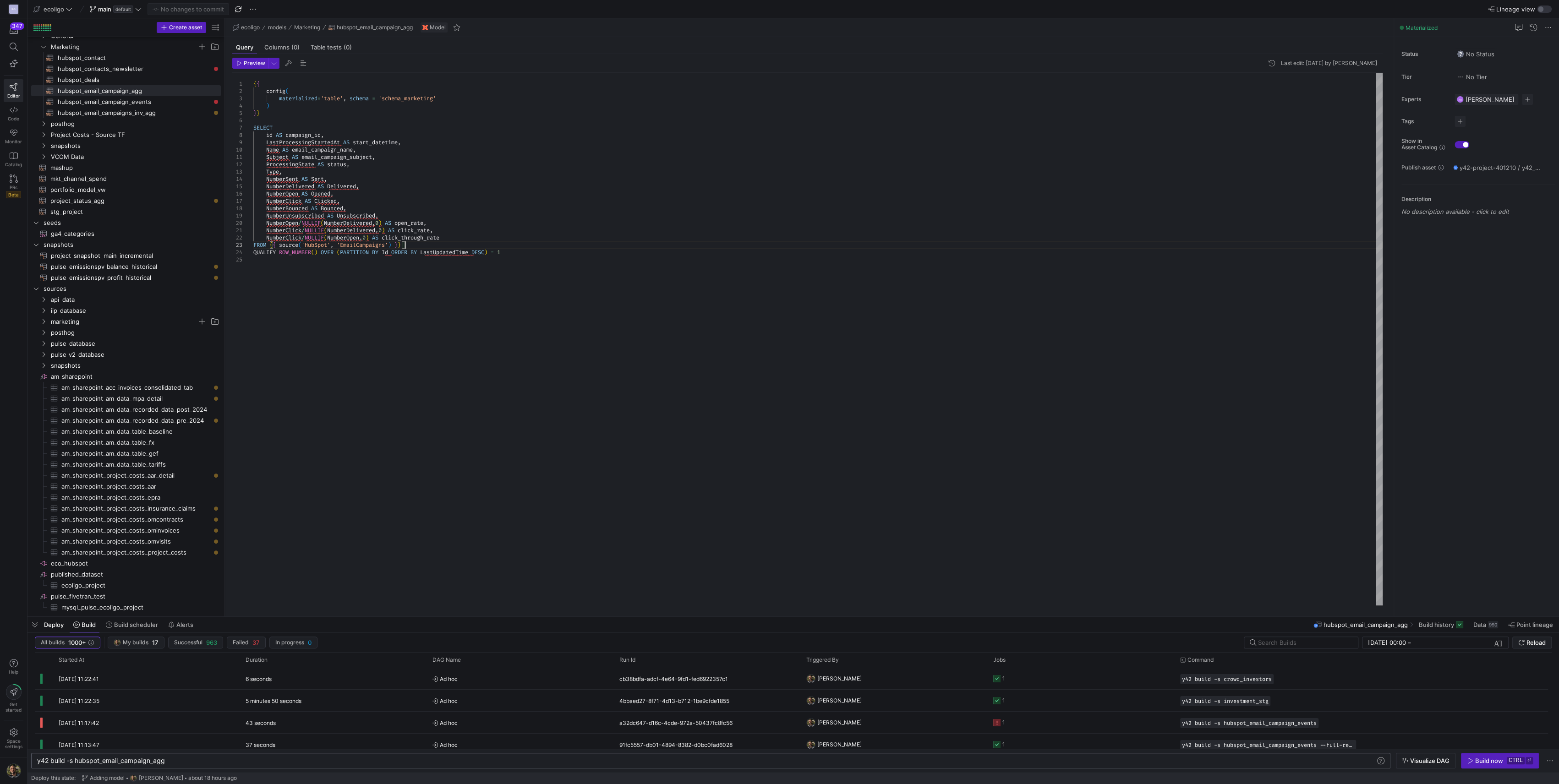
click at [516, 248] on div "{ { config ( materialized = 'table' , schema = 'schema_marketing' ) } } SELECT …" at bounding box center [818, 339] width 1129 height 532
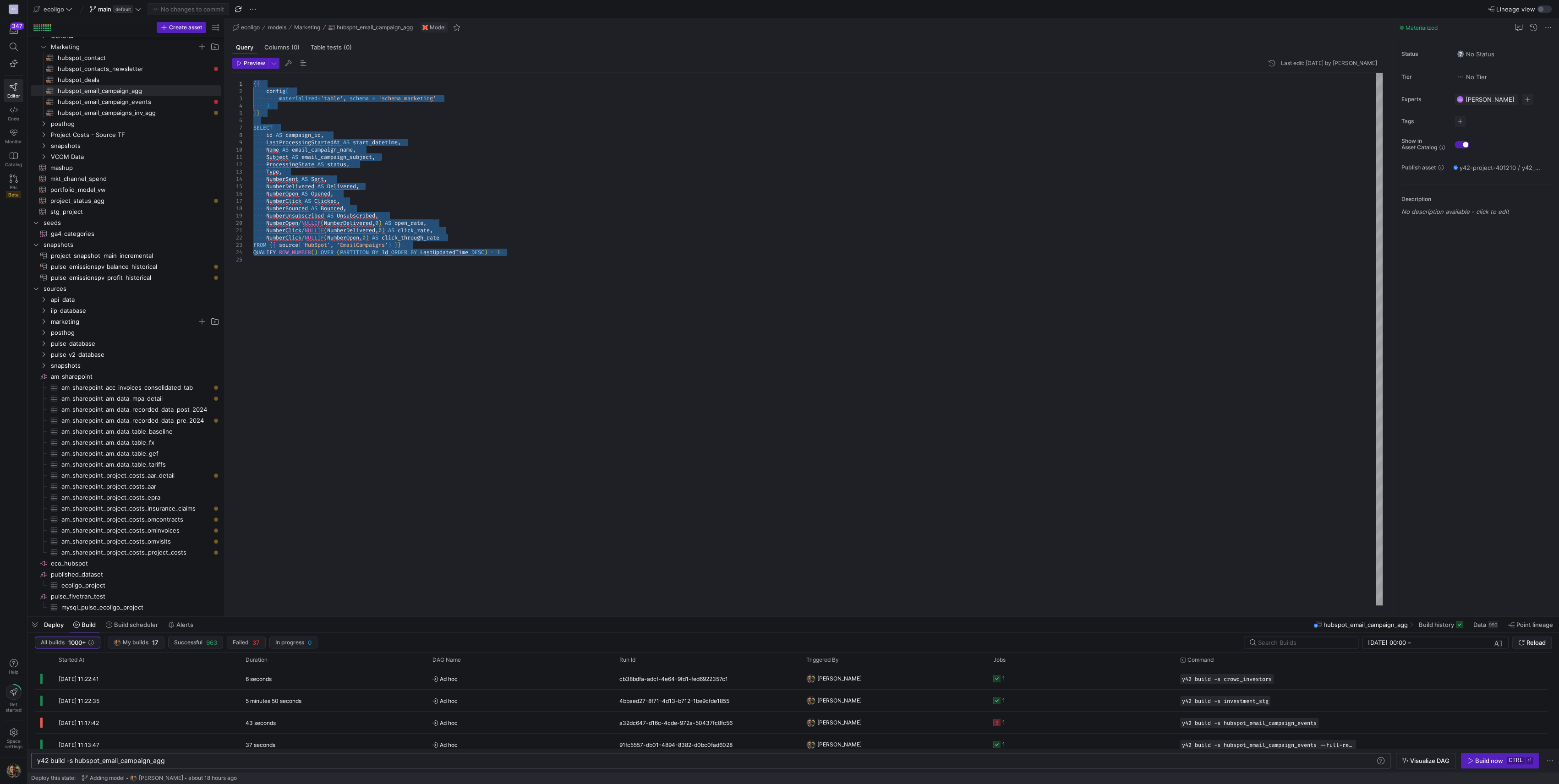
drag, startPoint x: 514, startPoint y: 253, endPoint x: 238, endPoint y: 69, distance: 331.7
click at [254, 73] on div "{ { config ( materialized = 'table' , schema = 'schema_marketing' ) } } SELECT …" at bounding box center [818, 339] width 1129 height 532
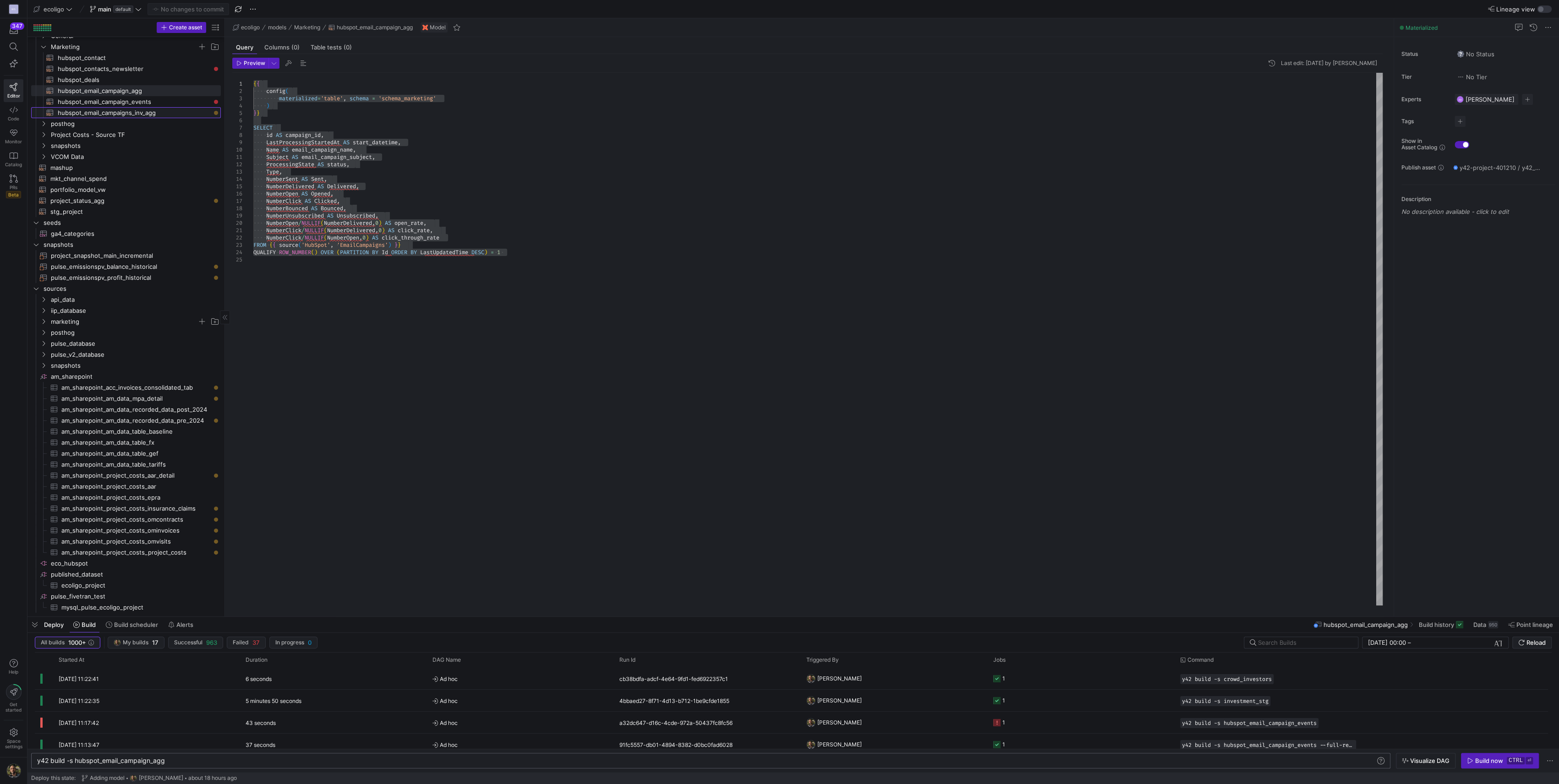
click at [143, 112] on span "hubspot_email_campaigns_inv_agg​​​​​​​​​​" at bounding box center [134, 113] width 153 height 10
type textarea "{{ config( materialized='table', schema = 'schema_marketing' ) }} WITH cte_even…"
type textarea "y42 build -s hubspot_email_campaigns_inv_agg"
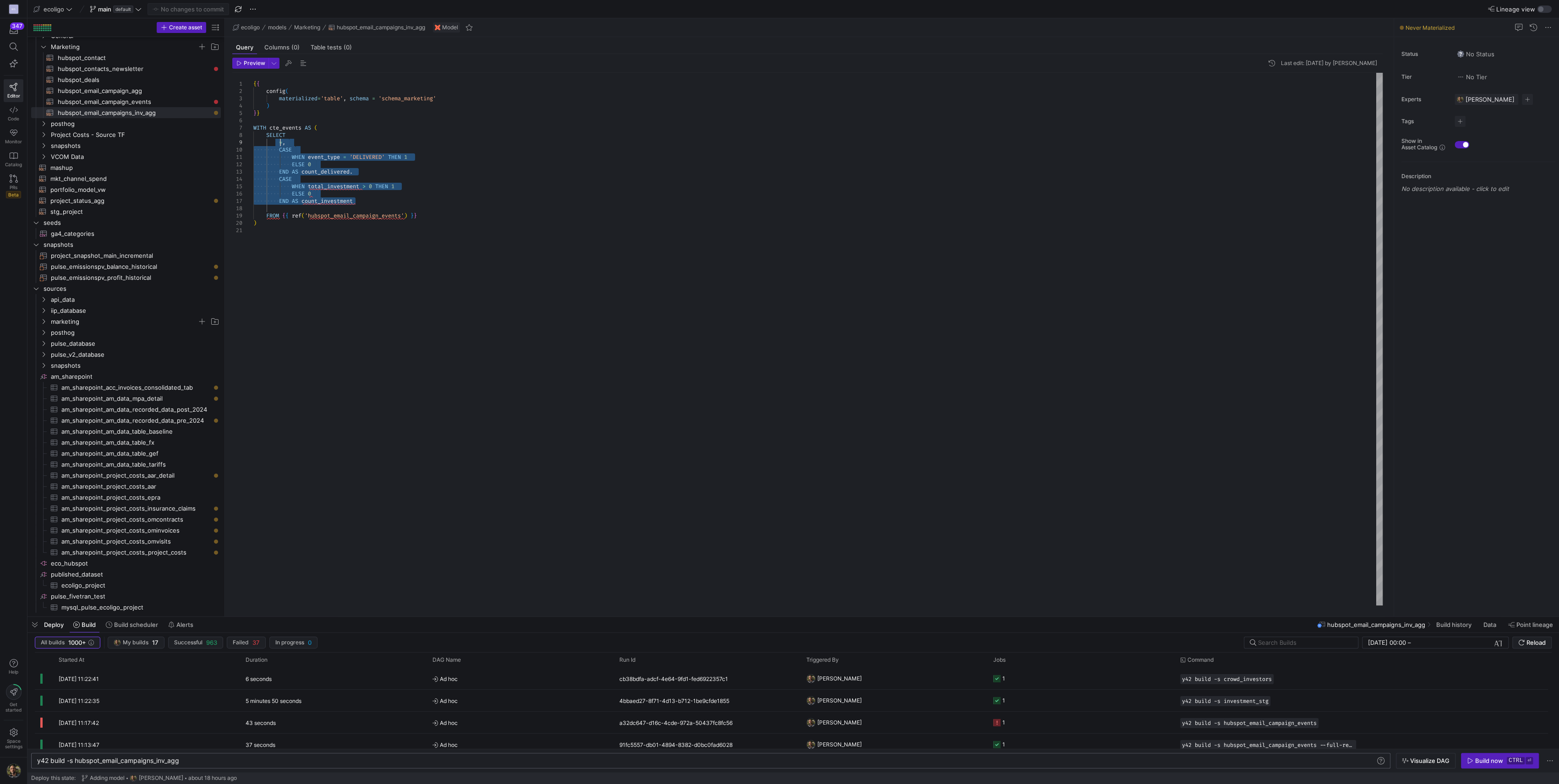
drag, startPoint x: 363, startPoint y: 201, endPoint x: 278, endPoint y: 142, distance: 103.5
click at [278, 142] on div "{ { config ( materialized = 'table' , schema = 'schema_marketing' ) } } WITH ct…" at bounding box center [818, 339] width 1129 height 532
click at [297, 154] on div "{ { config ( materialized = 'table' , schema = 'schema_marketing' ) } } WITH ct…" at bounding box center [818, 339] width 1129 height 532
click at [297, 146] on div "{ { config ( materialized = 'table' , schema = 'schema_marketing' ) } } WITH ct…" at bounding box center [818, 339] width 1129 height 532
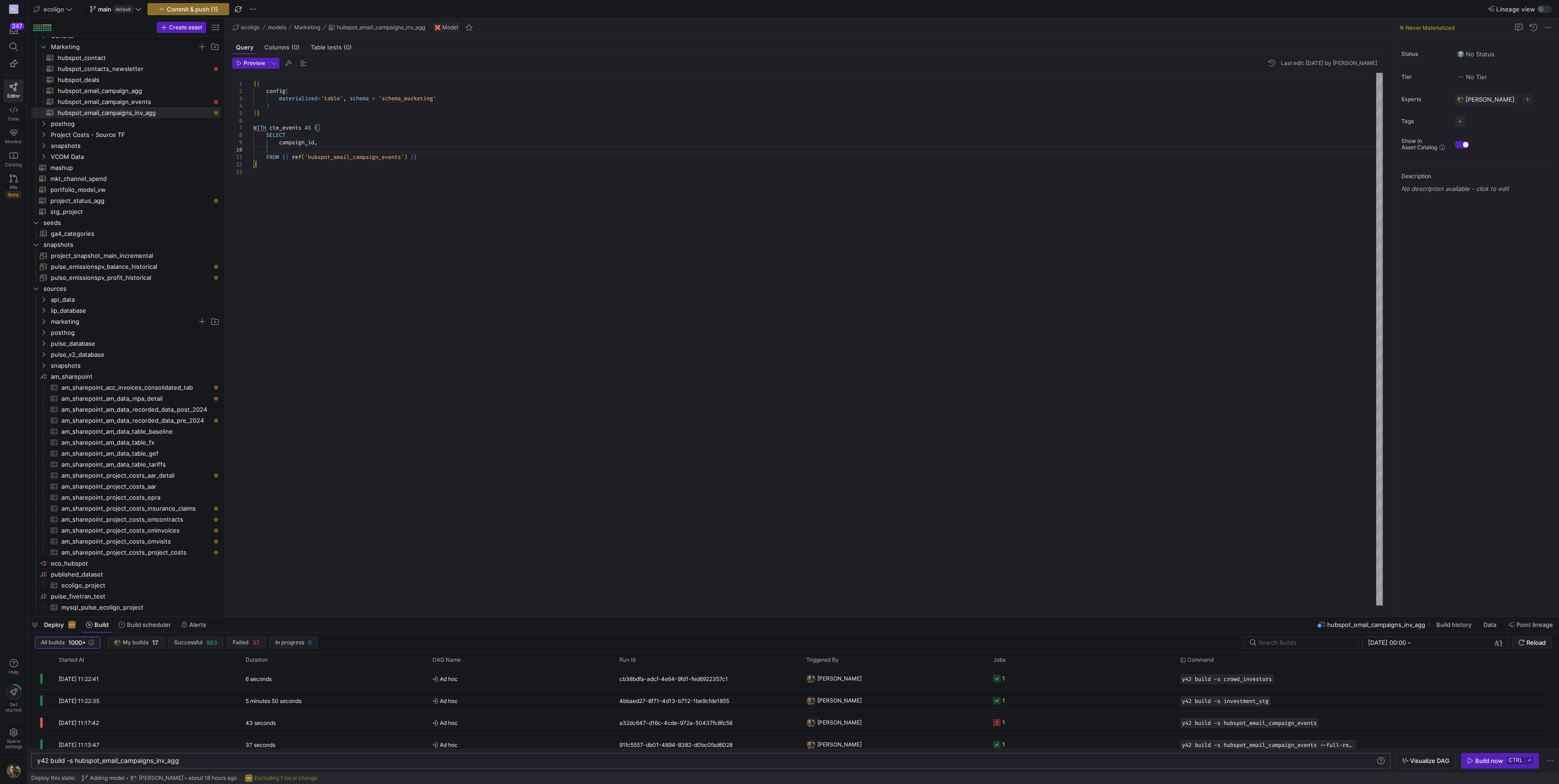
click at [310, 143] on div "{ { config ( materialized = 'table' , schema = 'schema_marketing' ) } } WITH ct…" at bounding box center [818, 339] width 1129 height 532
type textarea "{{ config( materialized='table', schema = 'schema_marketing' ) }} WITH cte_even…"
click at [323, 143] on div "{ { config ( materialized = 'table' , schema = 'schema_marketing' ) } } WITH ct…" at bounding box center [818, 339] width 1129 height 532
